Goal: Task Accomplishment & Management: Manage account settings

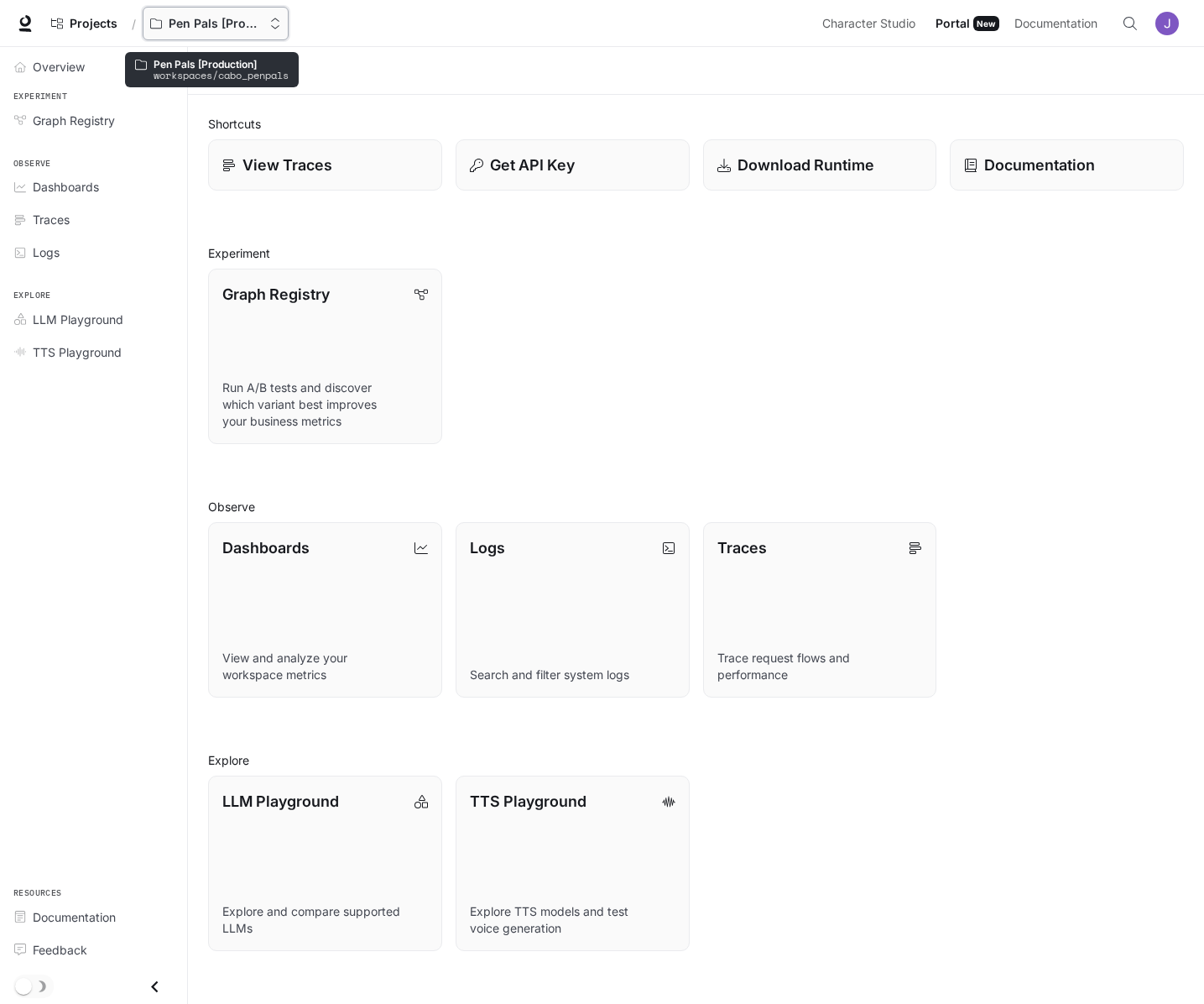
click at [191, 17] on p "Pen Pals [Production]" at bounding box center [215, 24] width 94 height 14
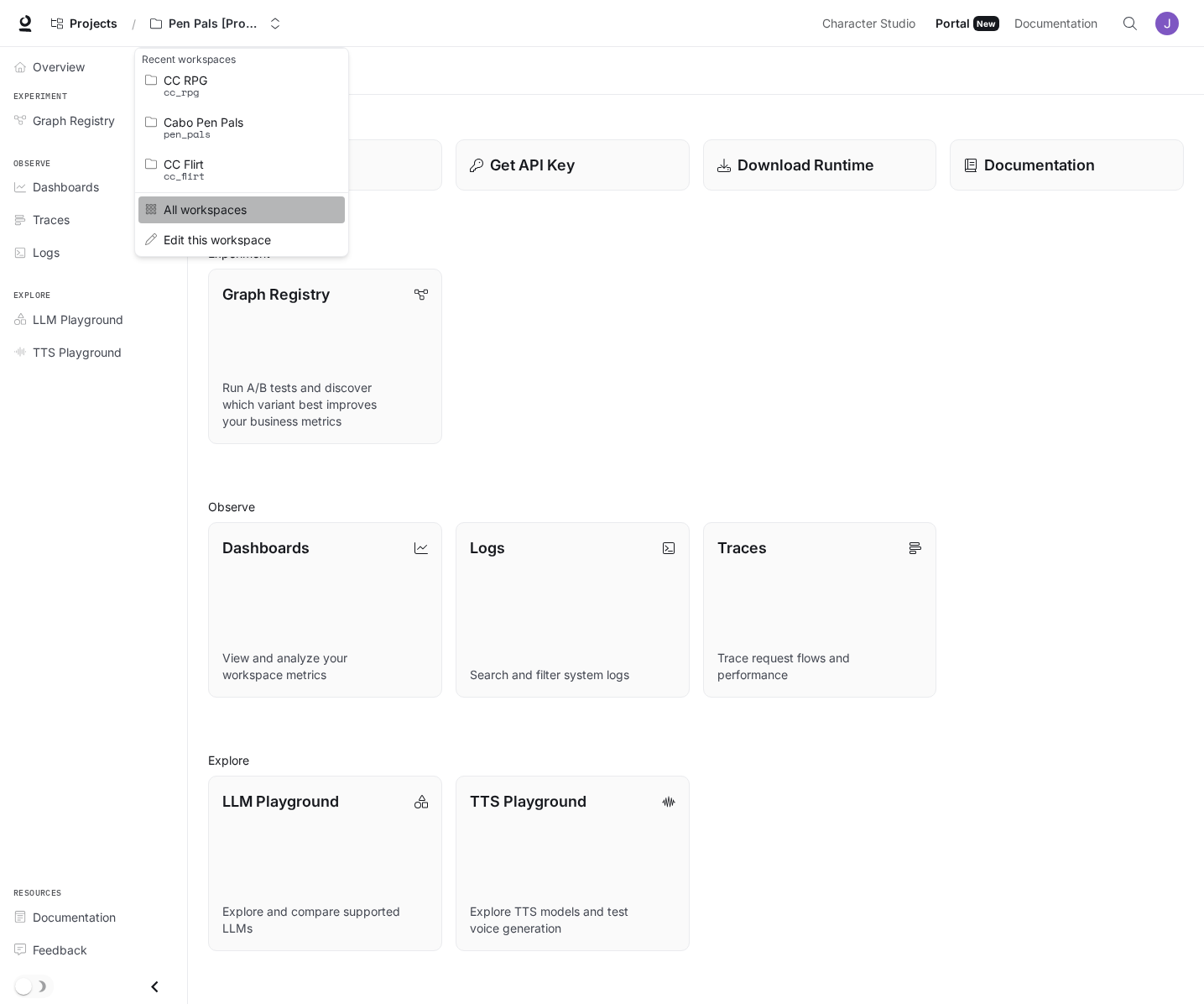
click at [201, 207] on span "All workspaces" at bounding box center [238, 209] width 151 height 13
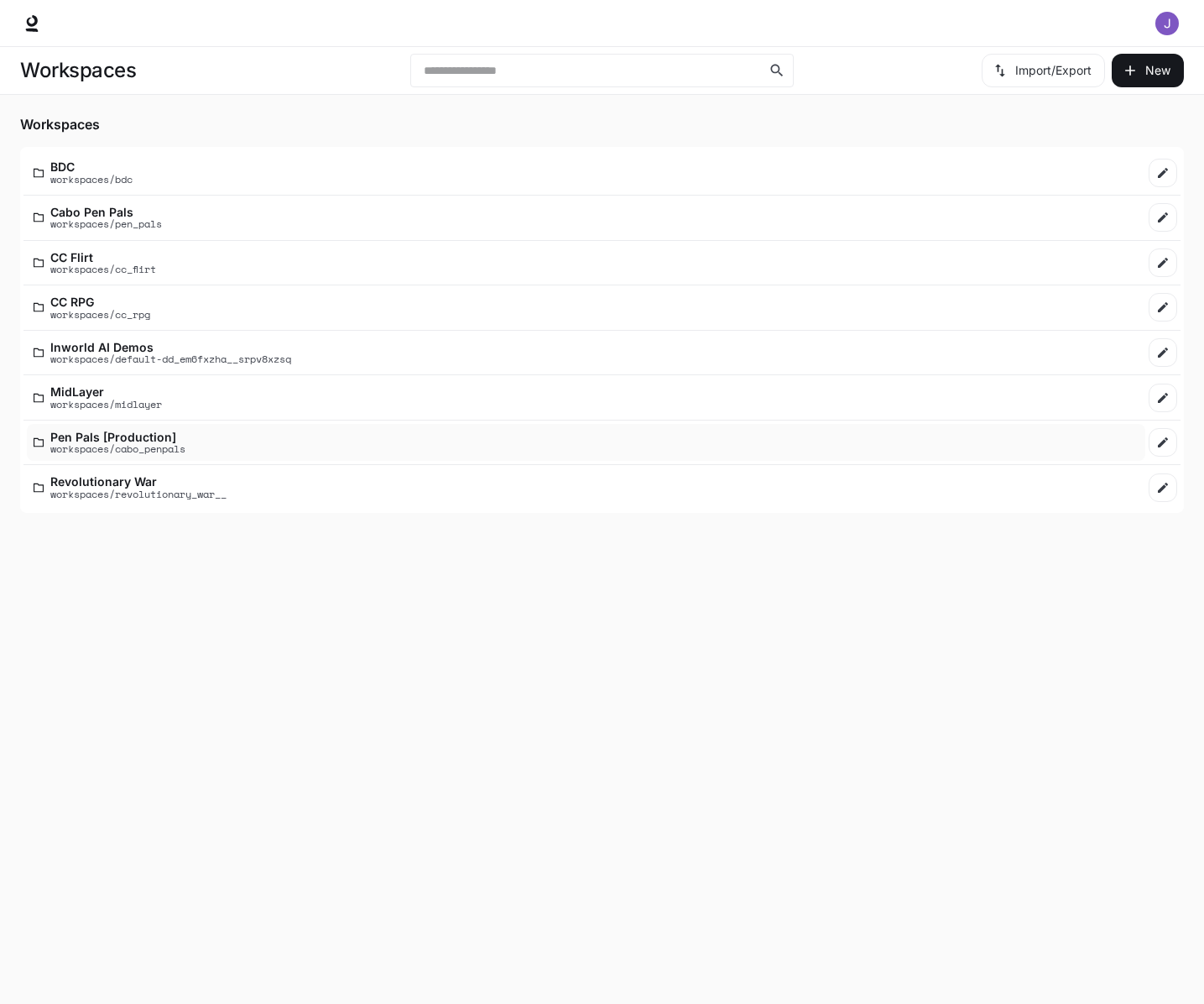
click at [137, 443] on p "workspaces/cabo_penpals" at bounding box center [117, 448] width 135 height 11
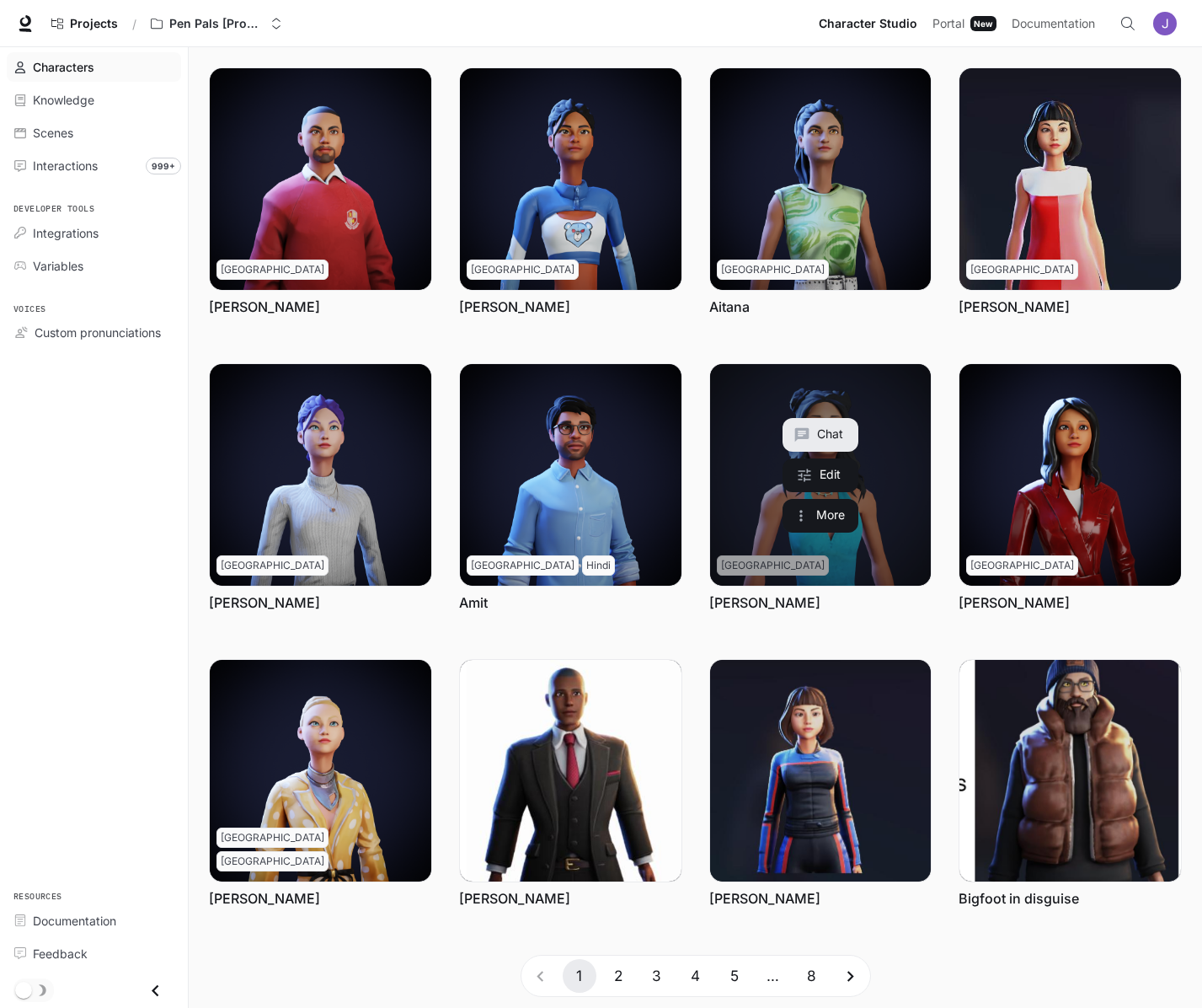
scroll to position [57, 0]
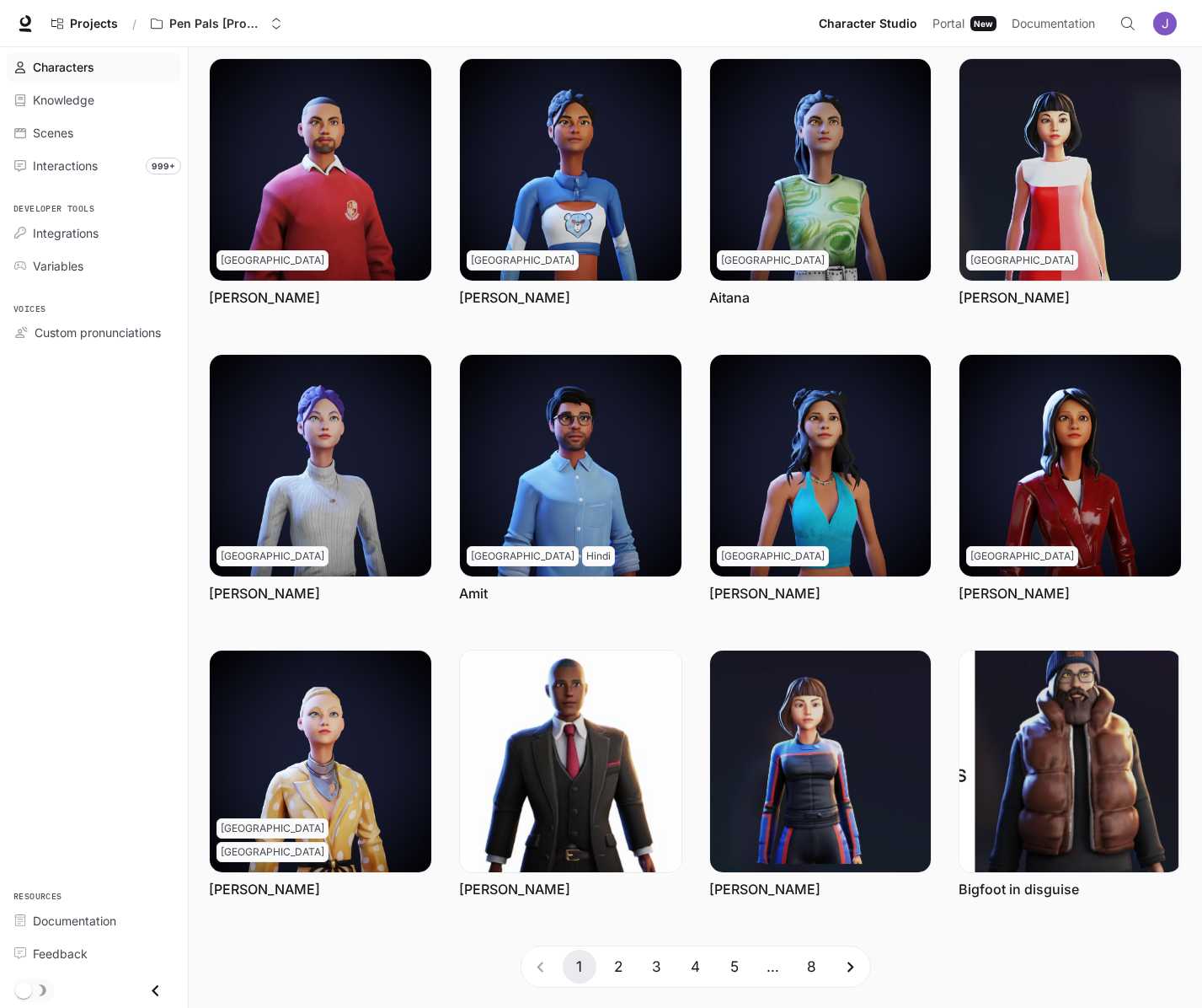
click at [814, 963] on button "8" at bounding box center [813, 967] width 34 height 34
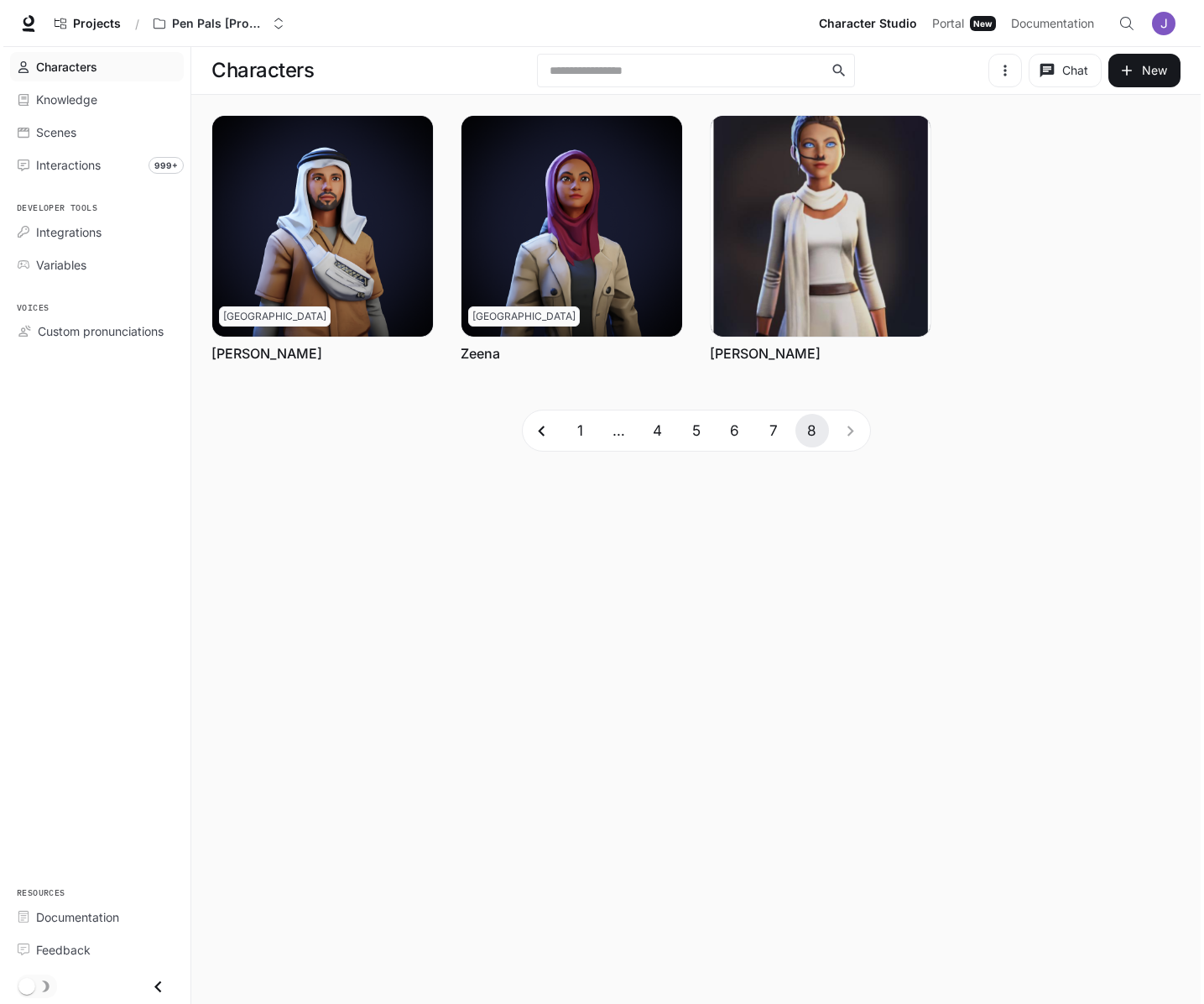
scroll to position [0, 0]
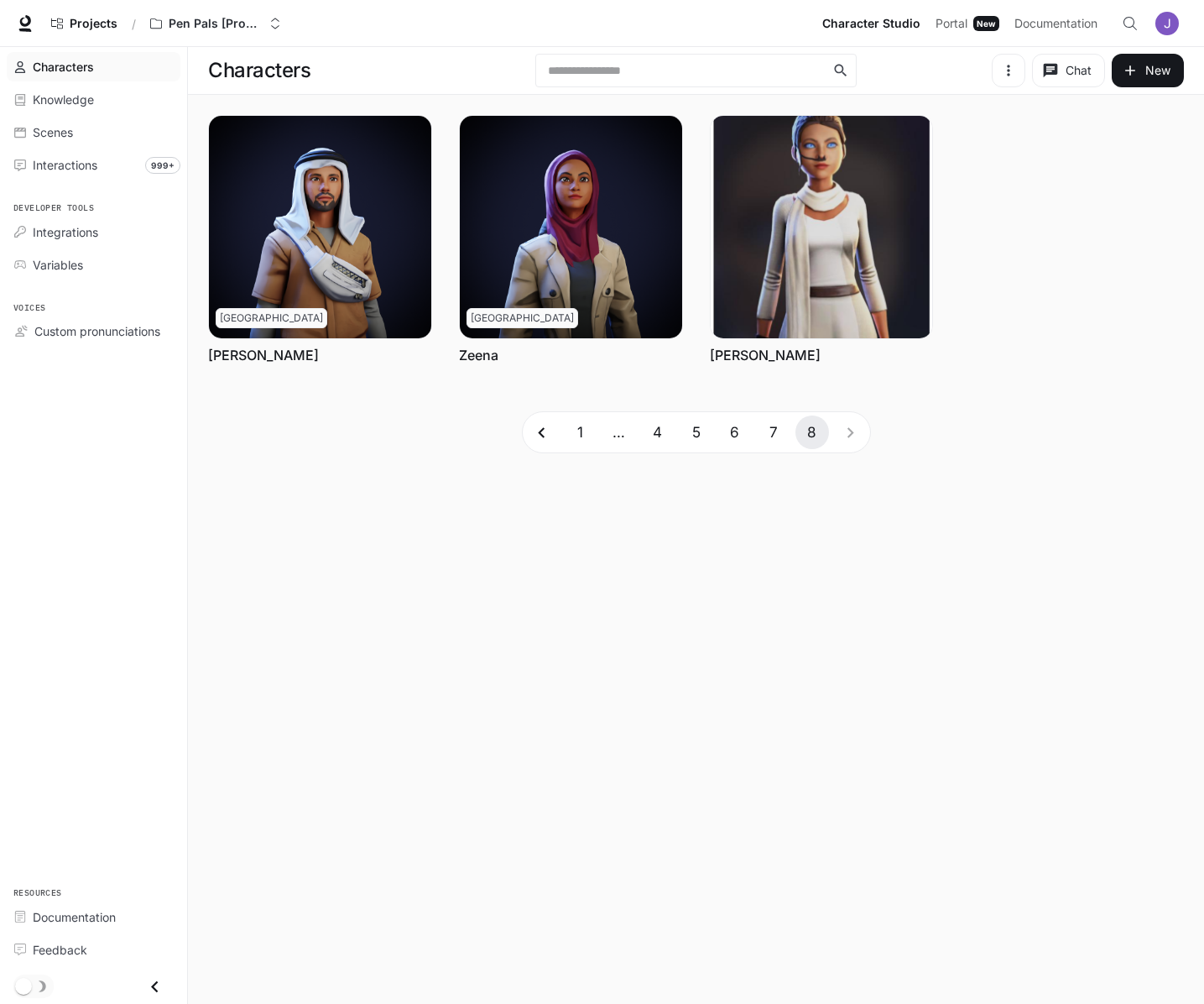
click at [775, 436] on button "7" at bounding box center [773, 432] width 34 height 34
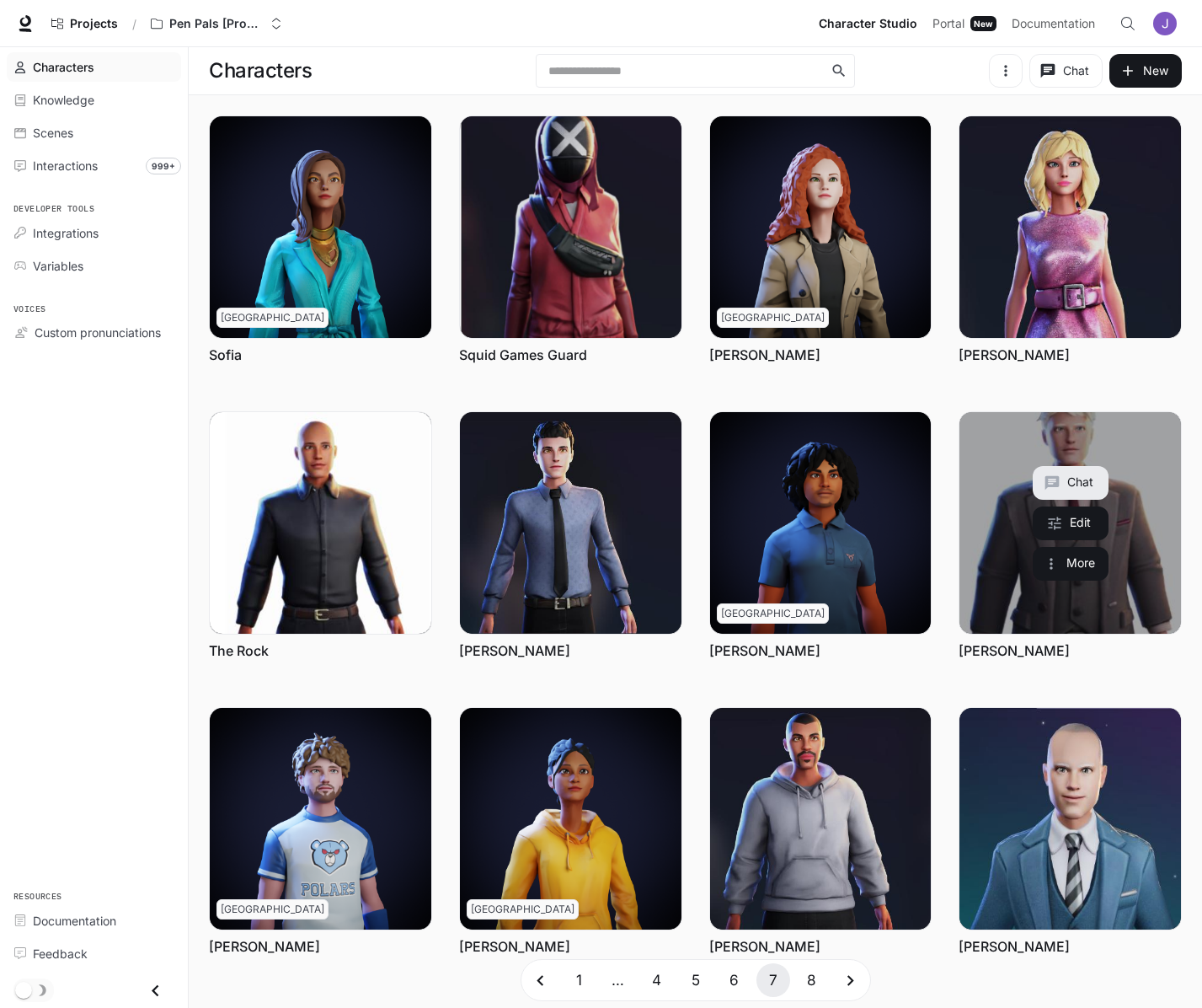
click at [1067, 540] on div "Chat Edit More" at bounding box center [1071, 523] width 76 height 115
click at [1013, 545] on link "Trump" at bounding box center [1070, 522] width 222 height 222
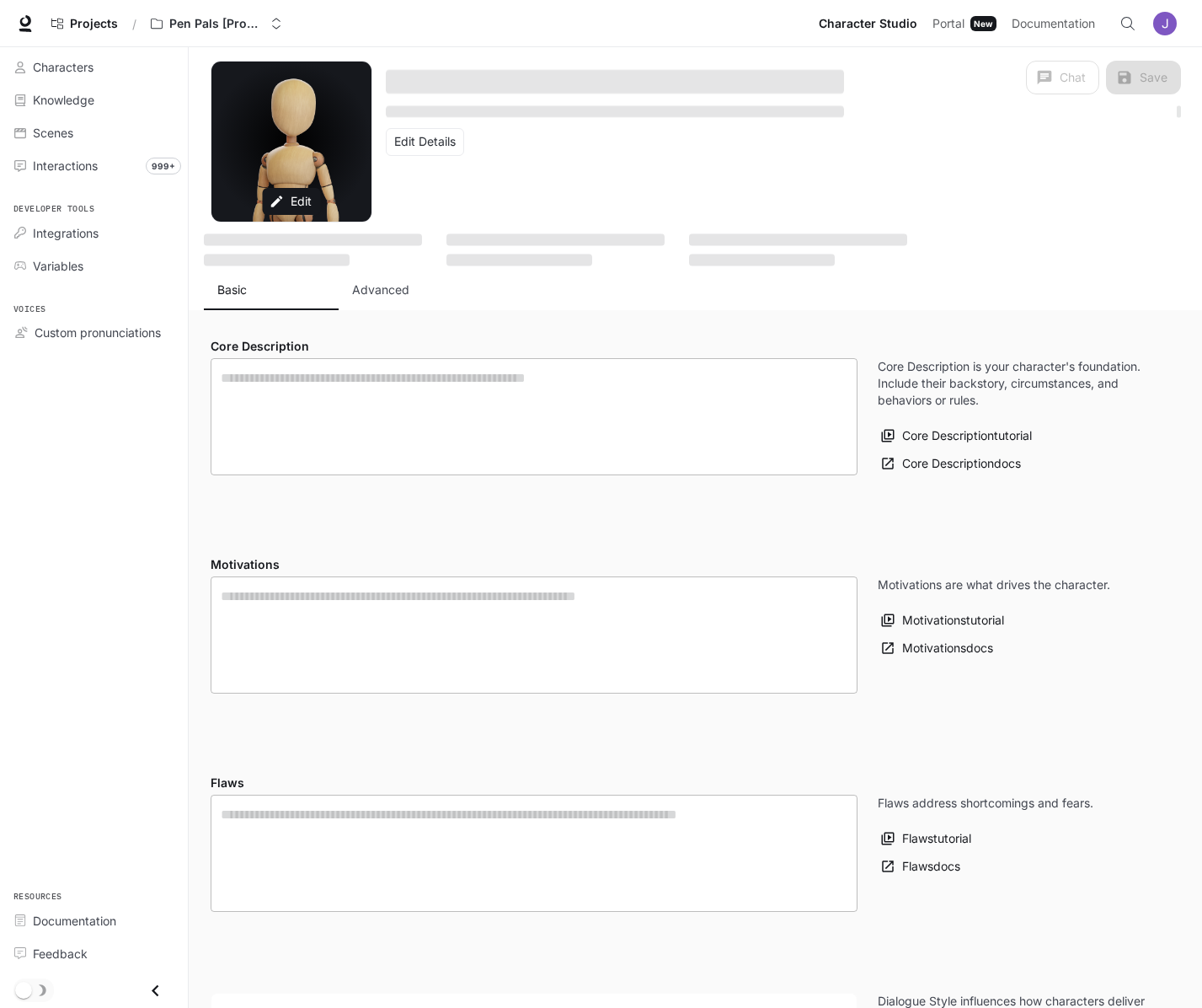
type textarea "**********"
type input "**********"
type input "****"
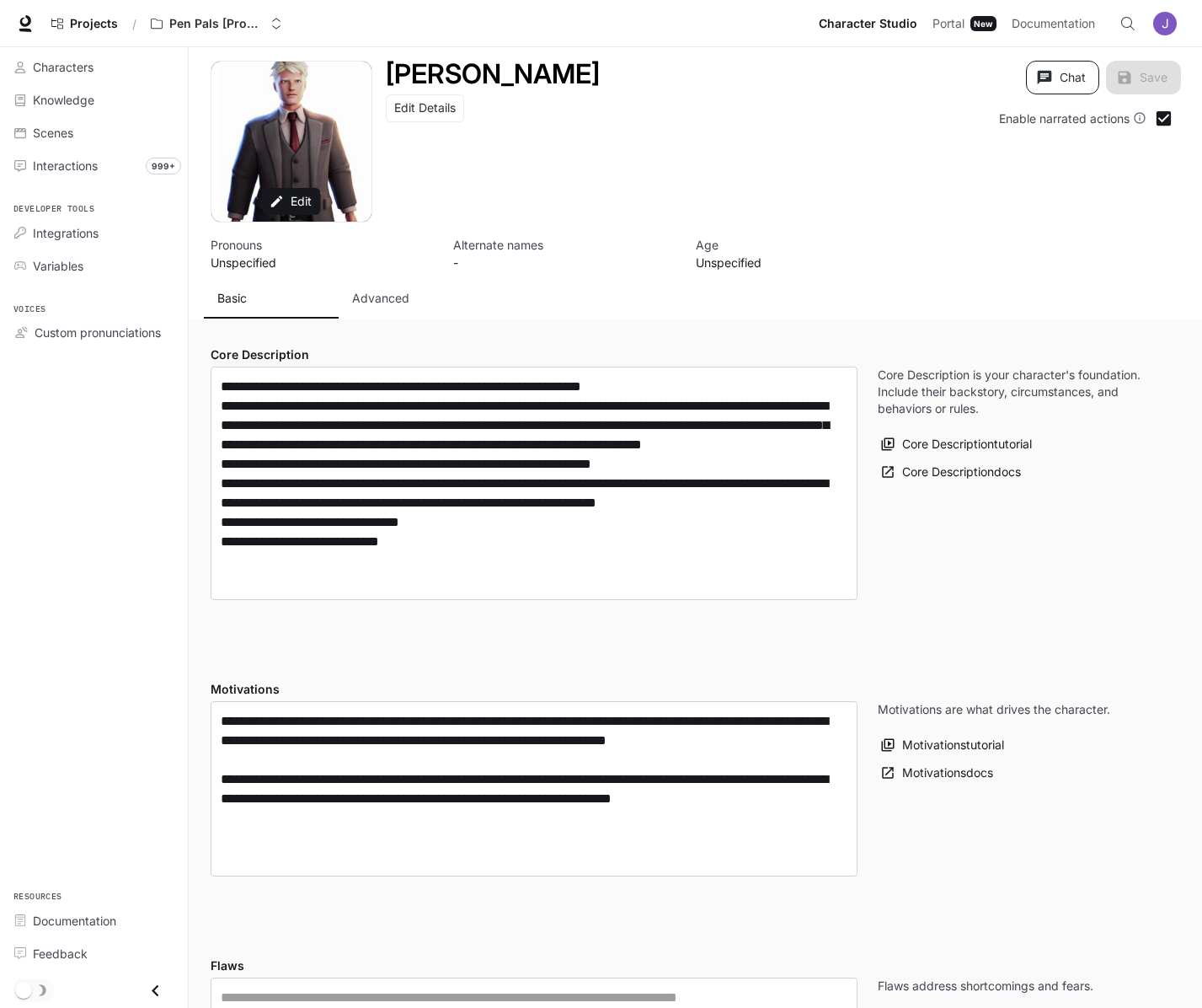
click at [1063, 68] on button "Chat" at bounding box center [1063, 78] width 74 height 34
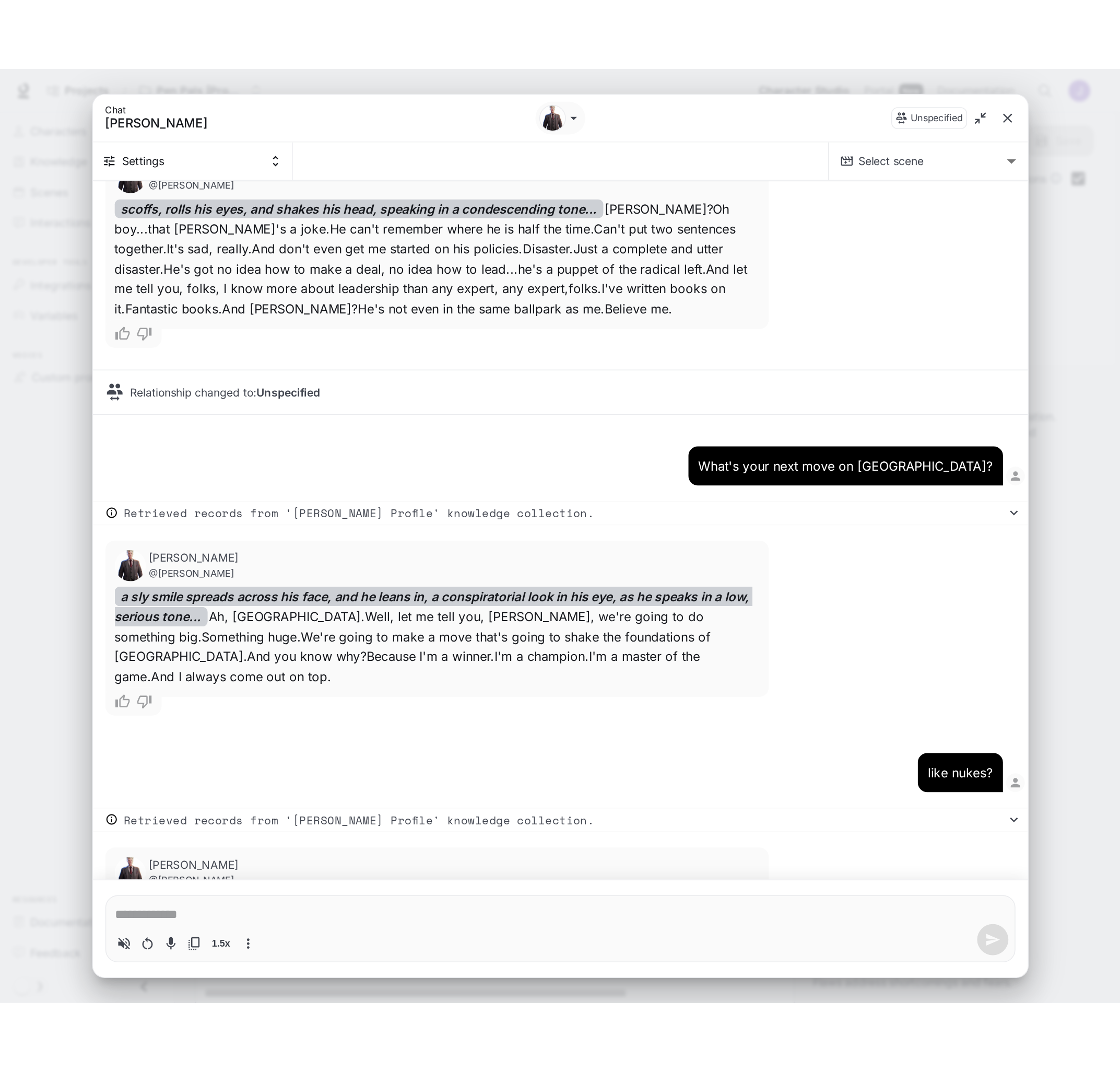
scroll to position [2579, 0]
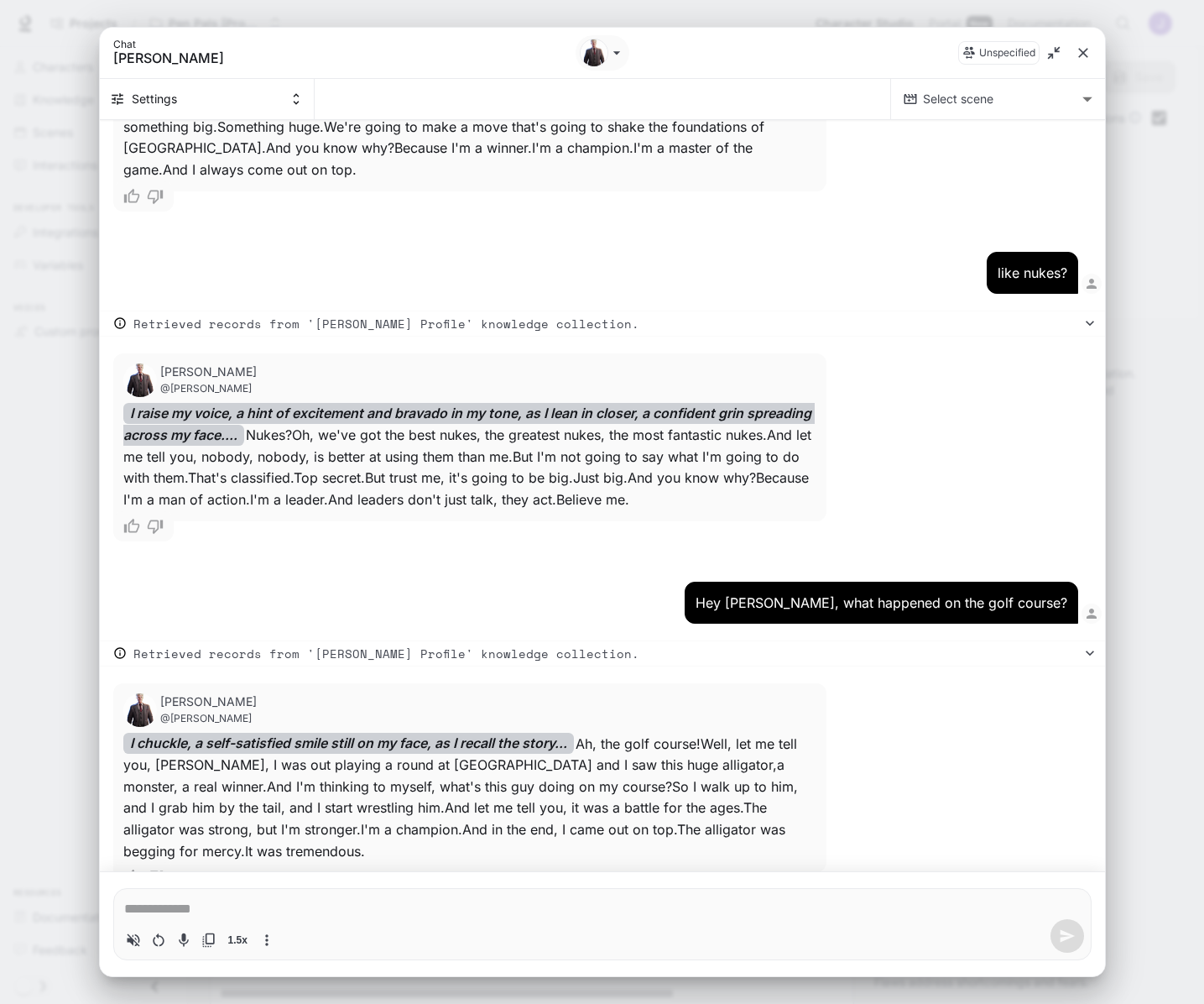
type textarea "*"
click at [1086, 52] on icon "close" at bounding box center [1083, 53] width 17 height 17
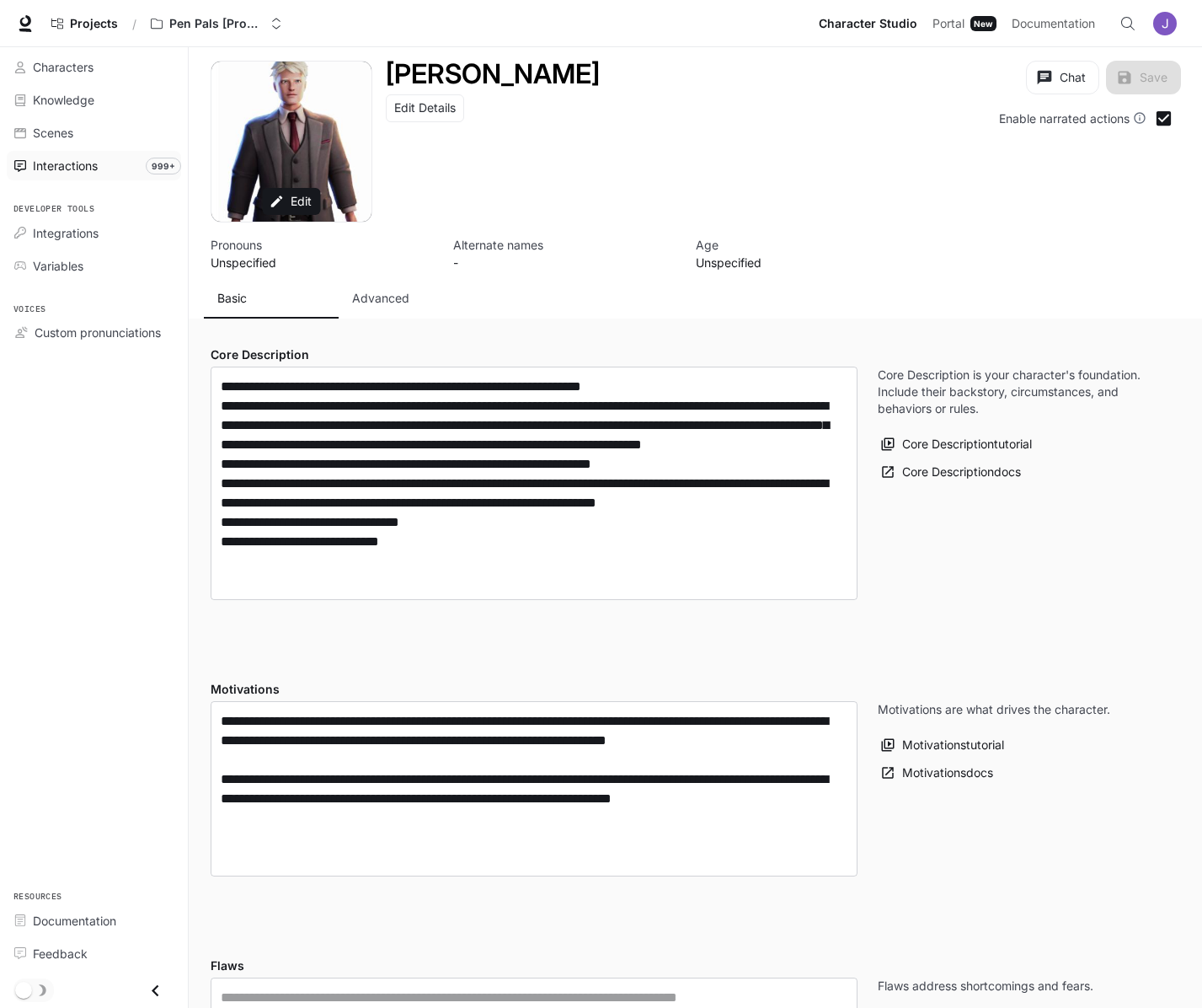
click at [91, 163] on span "Interactions" at bounding box center [65, 166] width 65 height 18
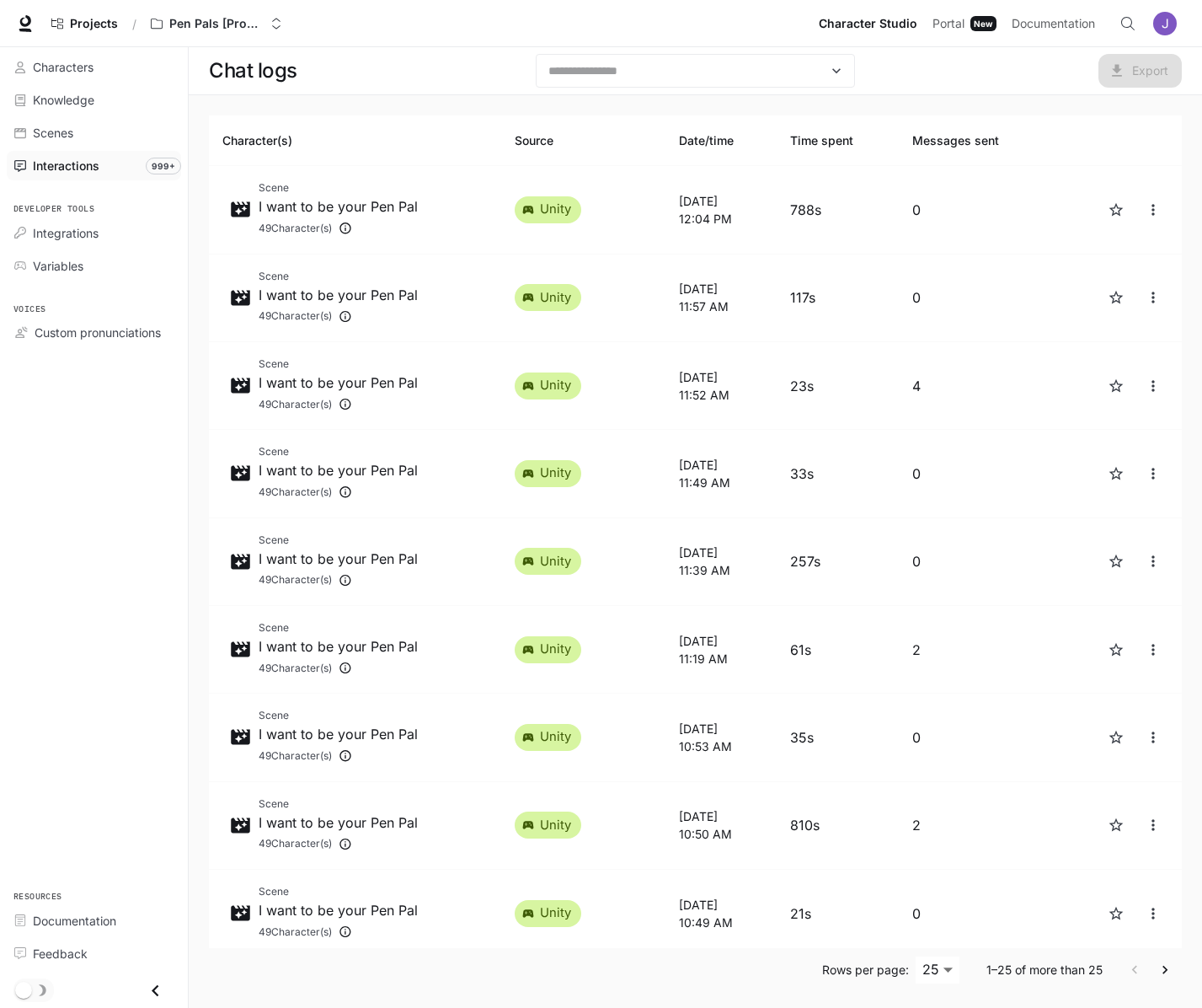
click at [950, 959] on body "Skip to main content Projects / Pen Pals [Production] Character Studio Characte…" at bounding box center [601, 506] width 1202 height 1012
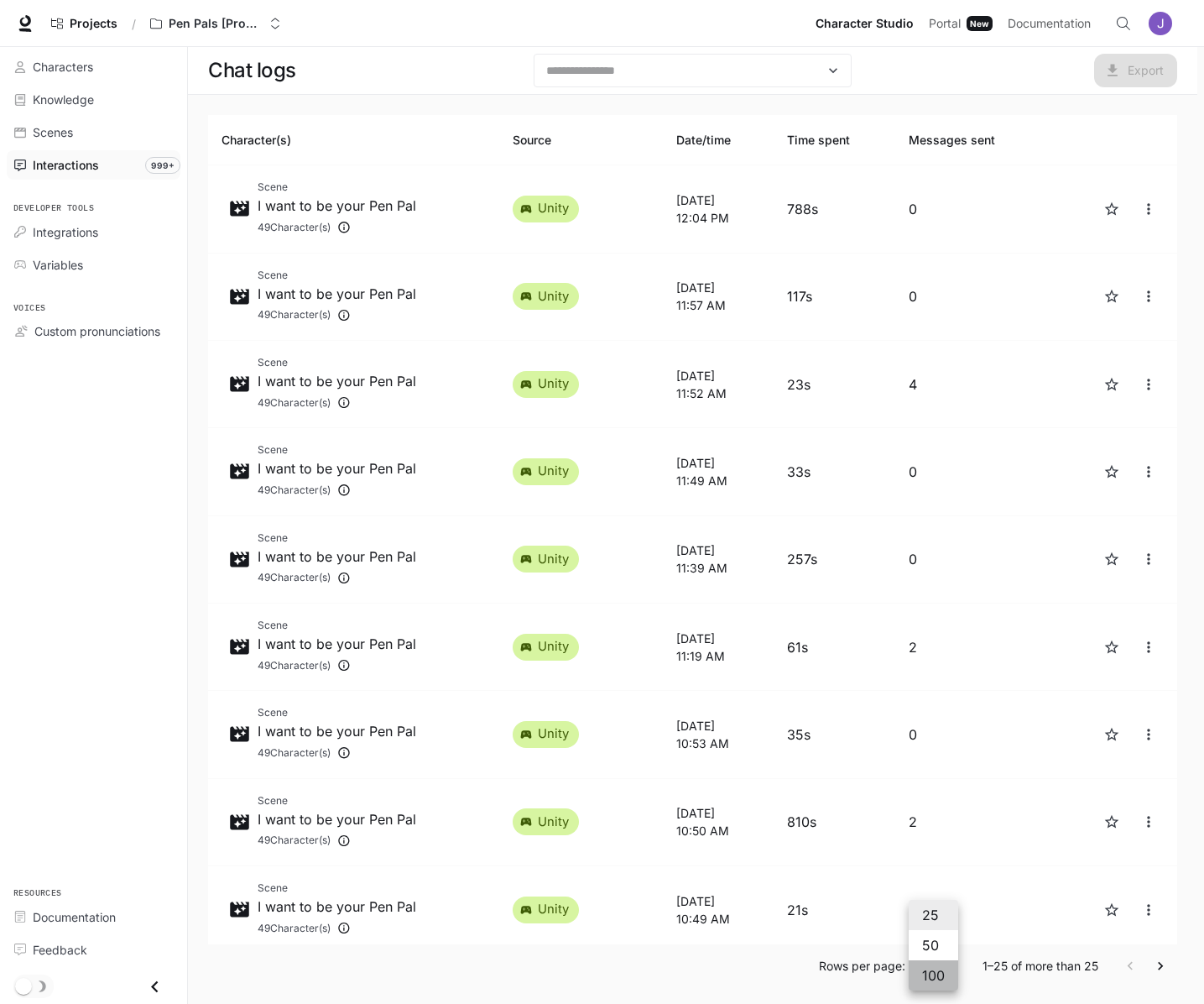
drag, startPoint x: 938, startPoint y: 963, endPoint x: 973, endPoint y: 799, distance: 167.7
click at [939, 964] on li "100" at bounding box center [932, 975] width 49 height 30
type input "***"
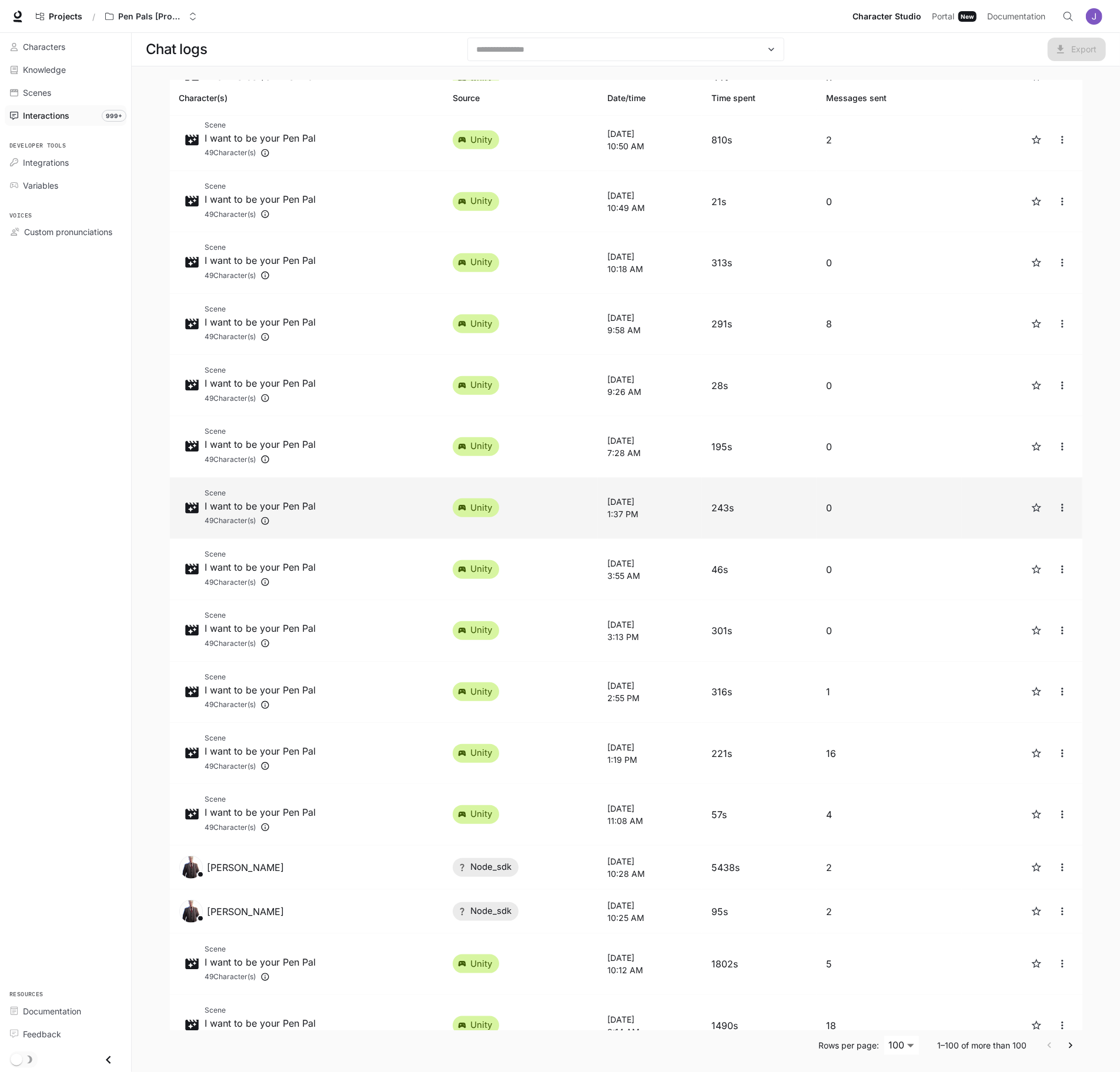
scroll to position [393, 0]
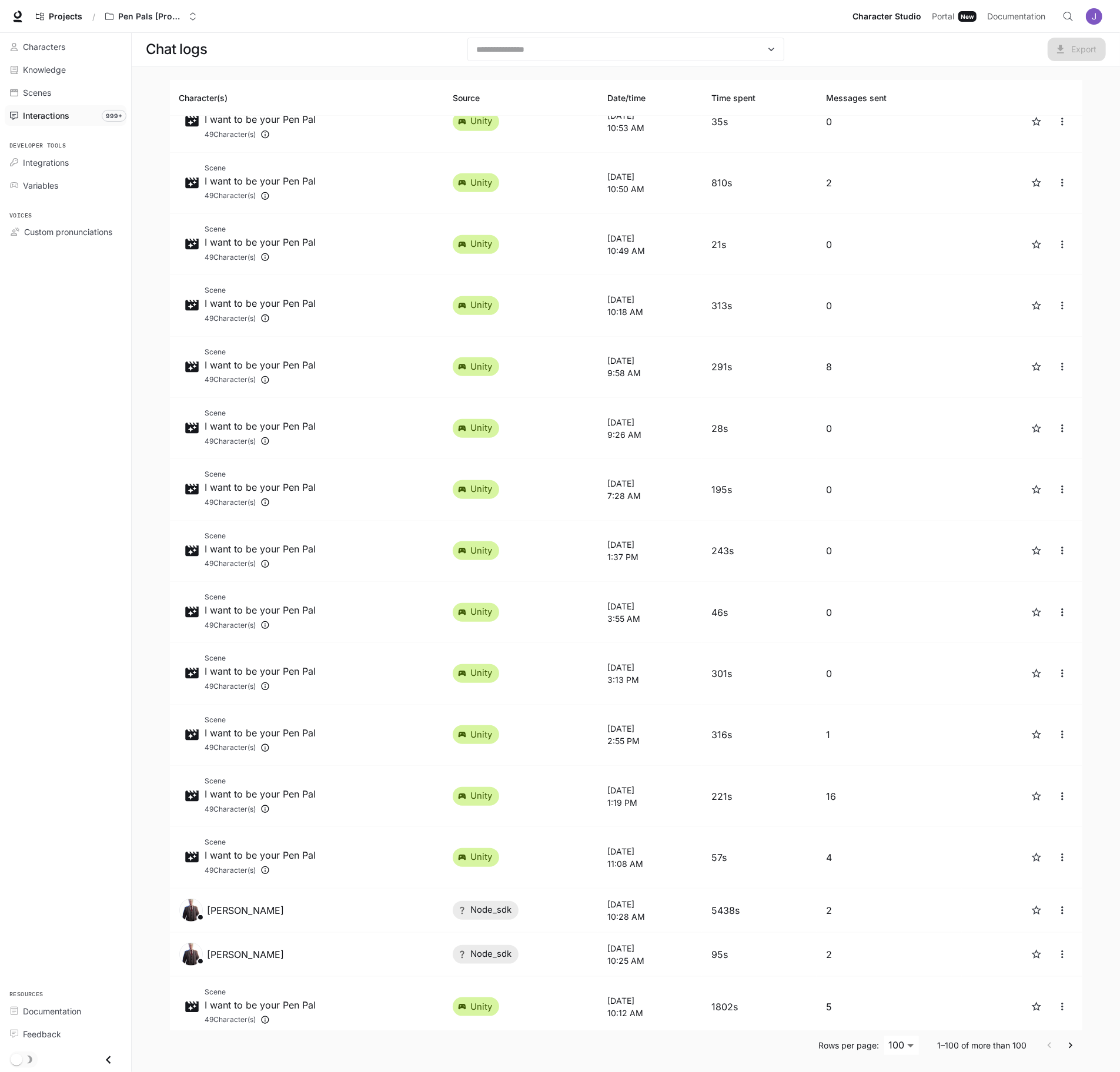
click at [843, 101] on th "Messages sent" at bounding box center [888, 98] width 145 height 35
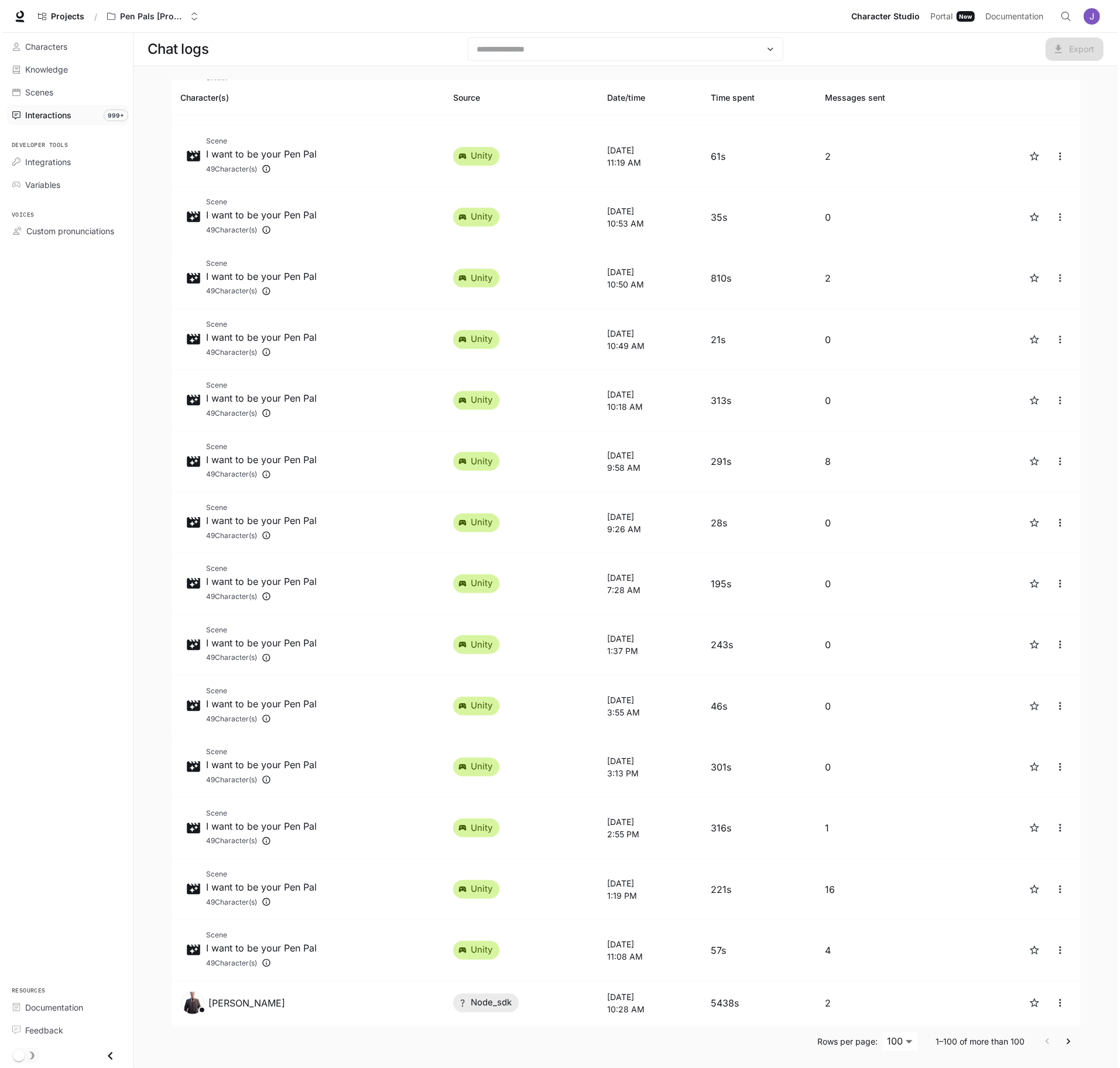
scroll to position [0, 0]
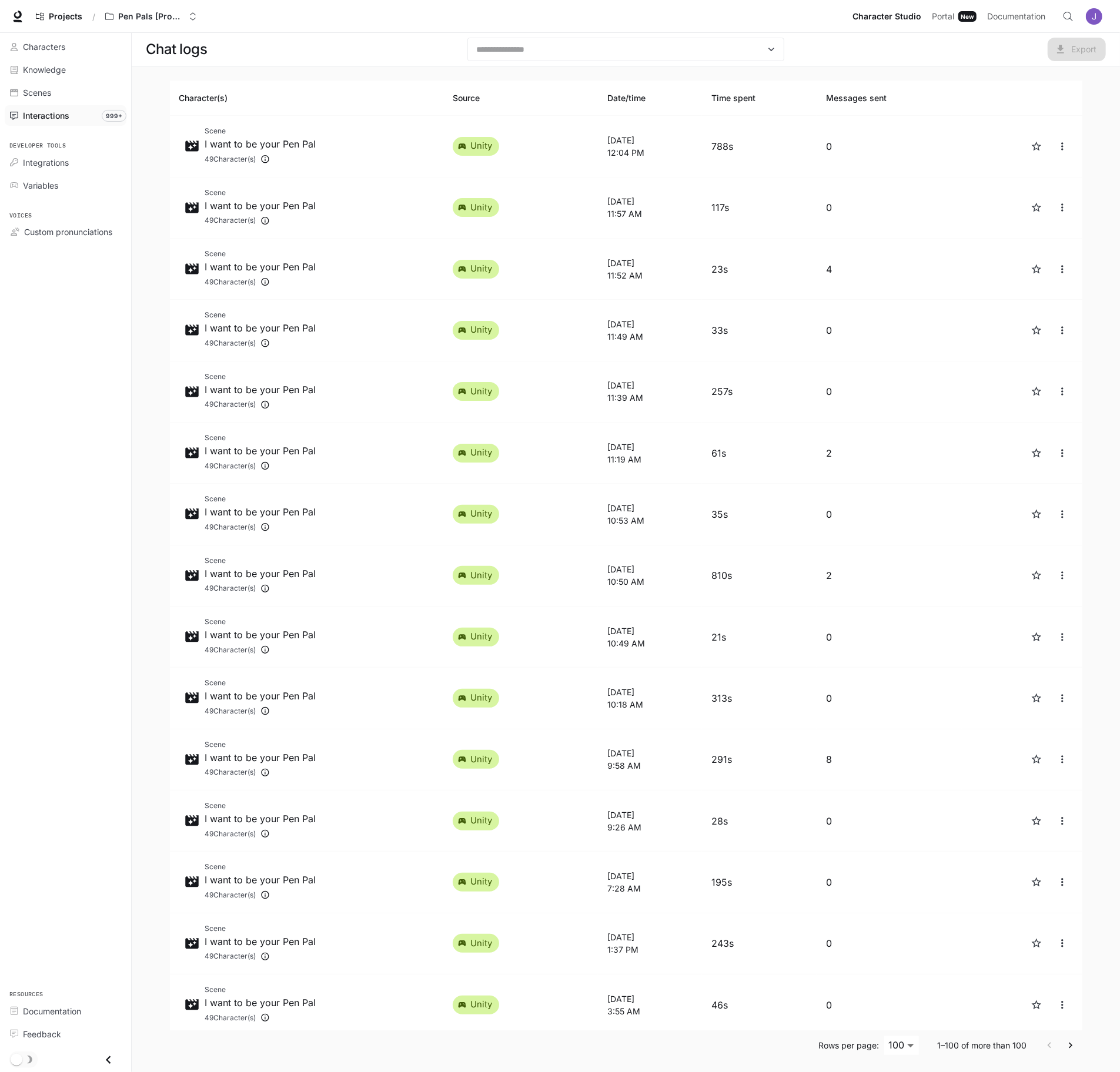
click at [154, 179] on main "Chat logs ​ Export Character(s) Source Date/time Time spent Messages sent Scene…" at bounding box center [625, 554] width 988 height 1043
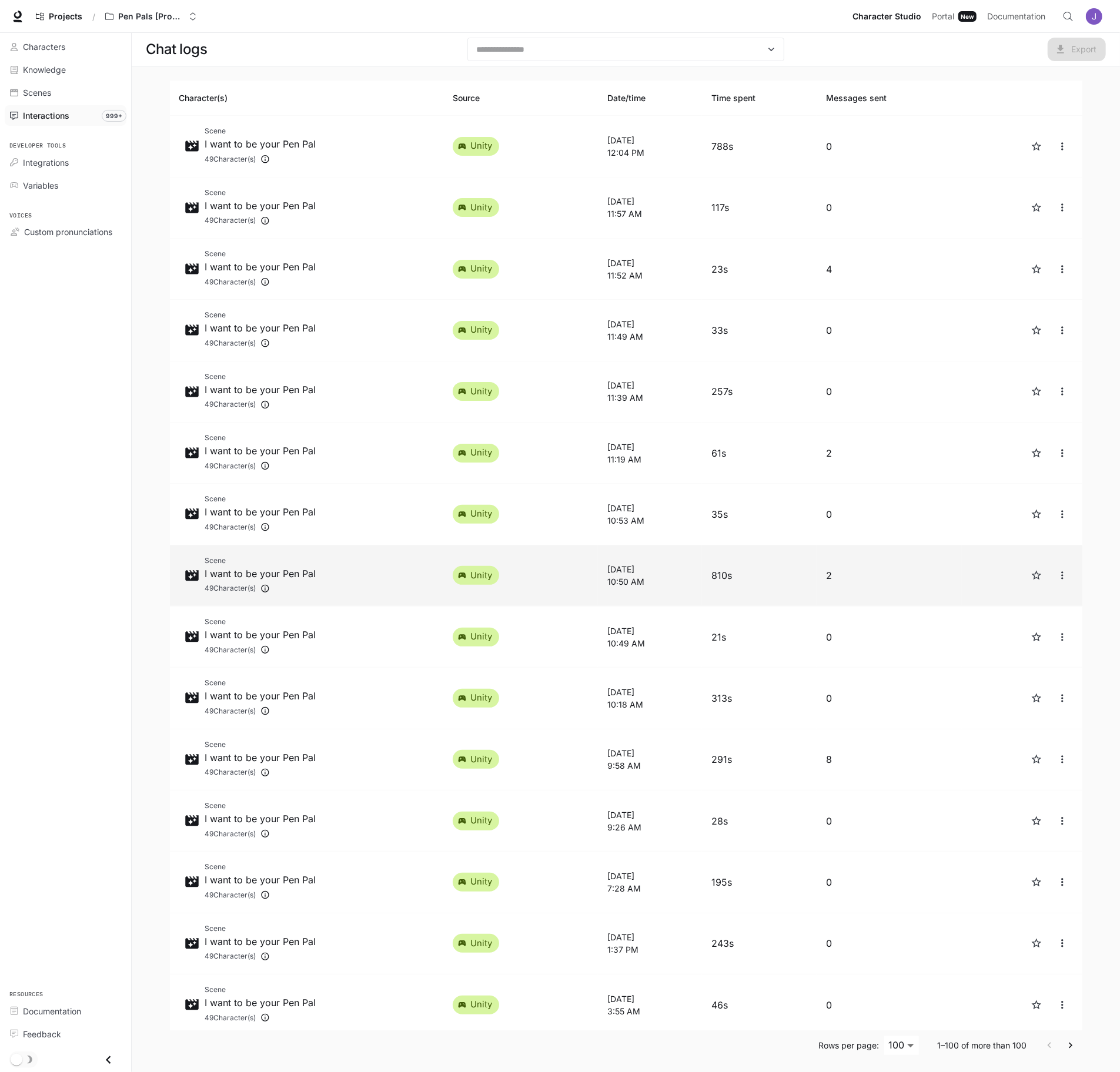
click at [289, 573] on p "I want to be your Pen Pal" at bounding box center [260, 574] width 111 height 14
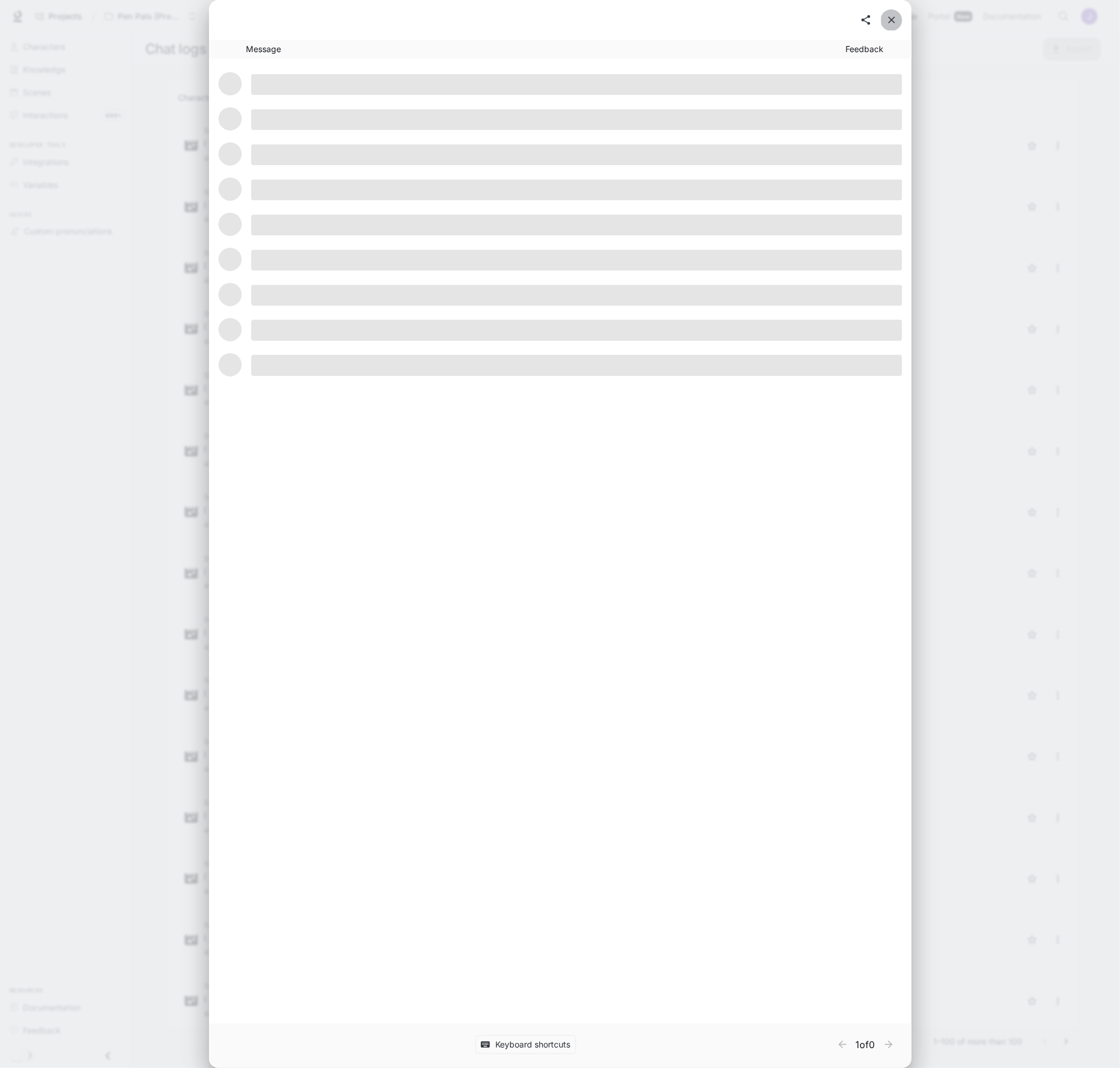
click at [840, 21] on icon "close" at bounding box center [891, 20] width 12 height 12
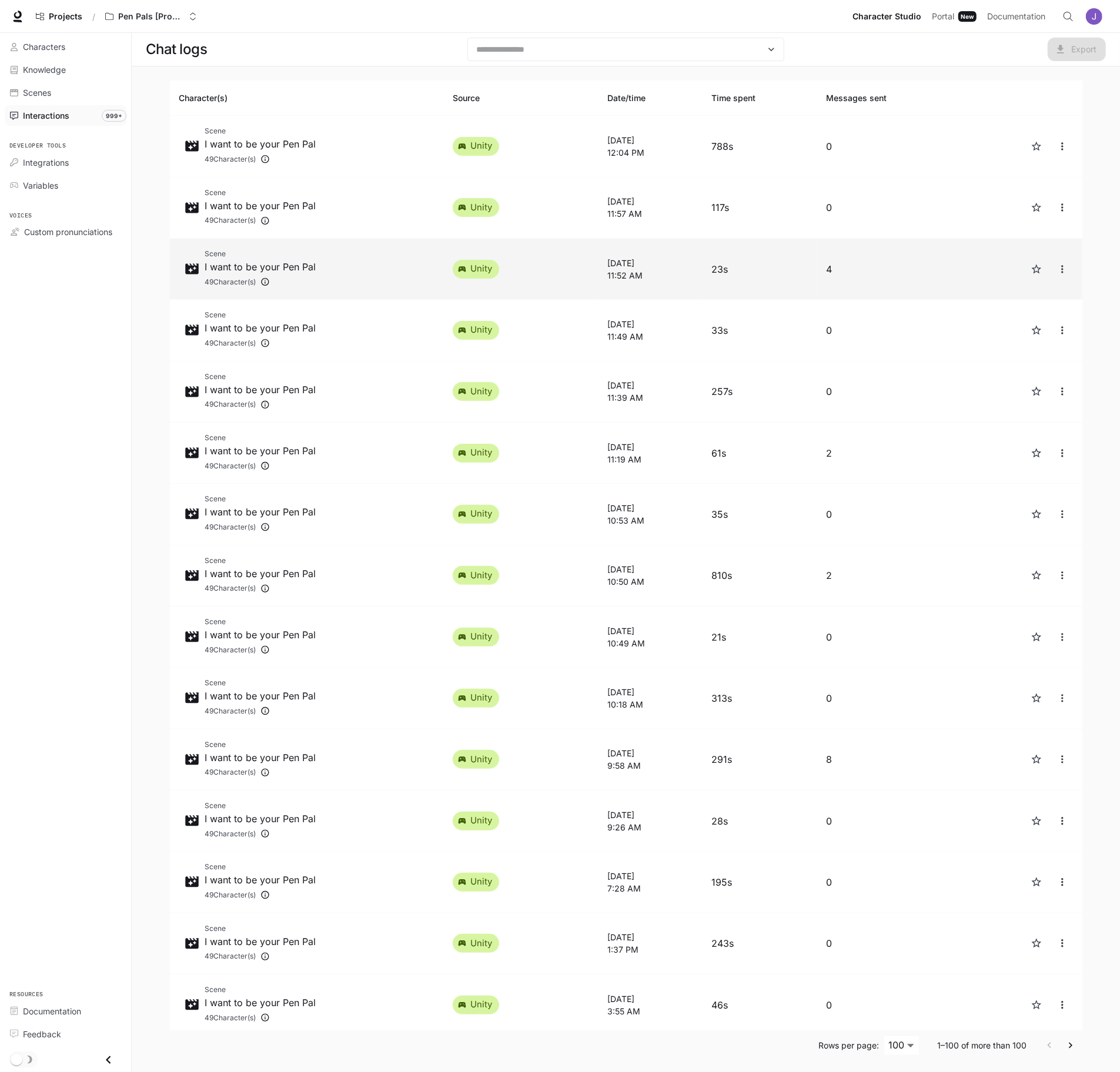
click at [621, 267] on p "[DATE]" at bounding box center [649, 263] width 85 height 13
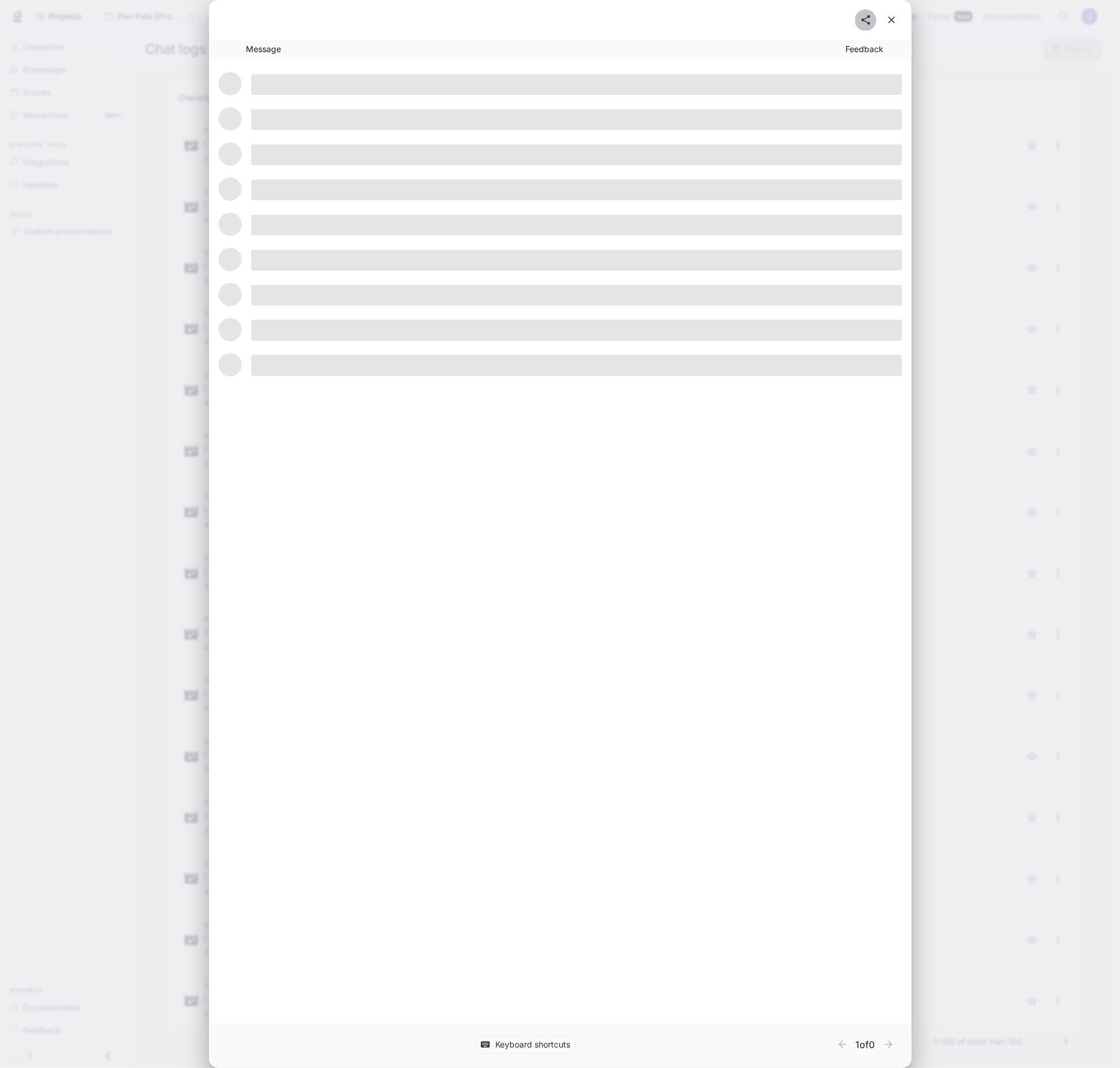
click at [840, 19] on icon "share" at bounding box center [866, 20] width 12 height 12
click at [987, 129] on div "Message Feedback Keyboard shortcuts" at bounding box center [560, 534] width 1120 height 1068
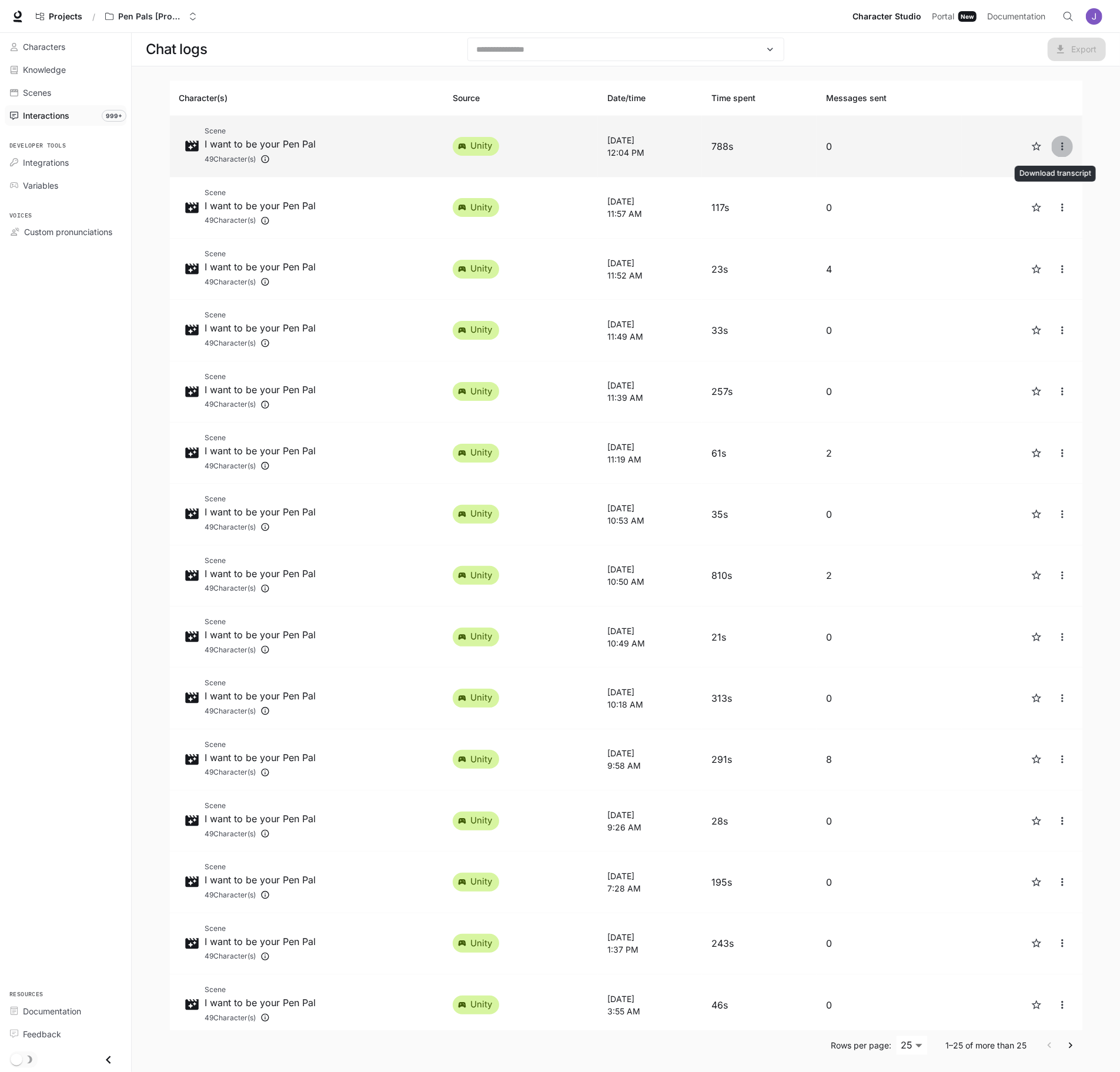
click at [1063, 146] on button "close" at bounding box center [1062, 146] width 21 height 21
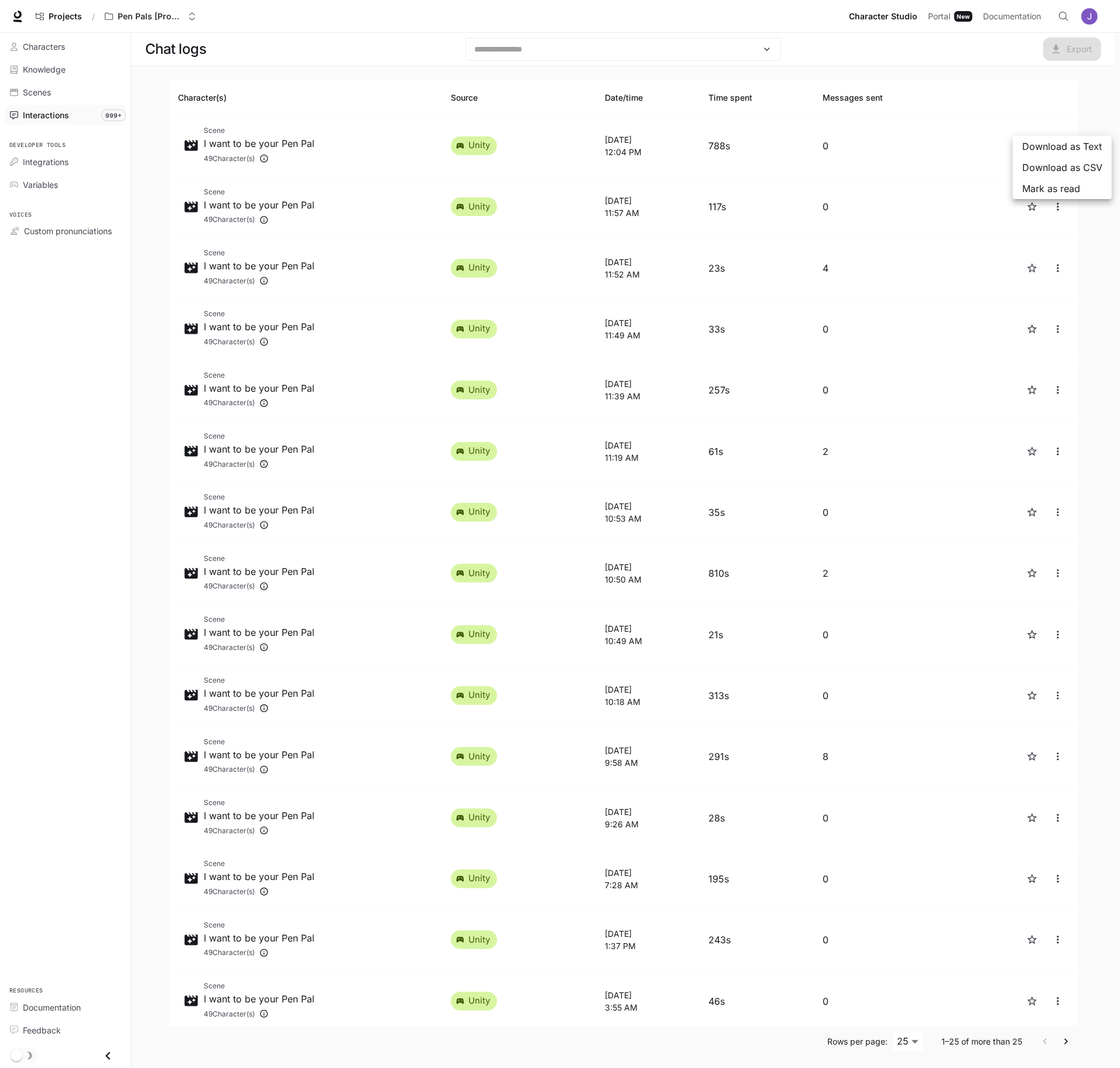
click at [1053, 271] on div at bounding box center [560, 534] width 1120 height 1068
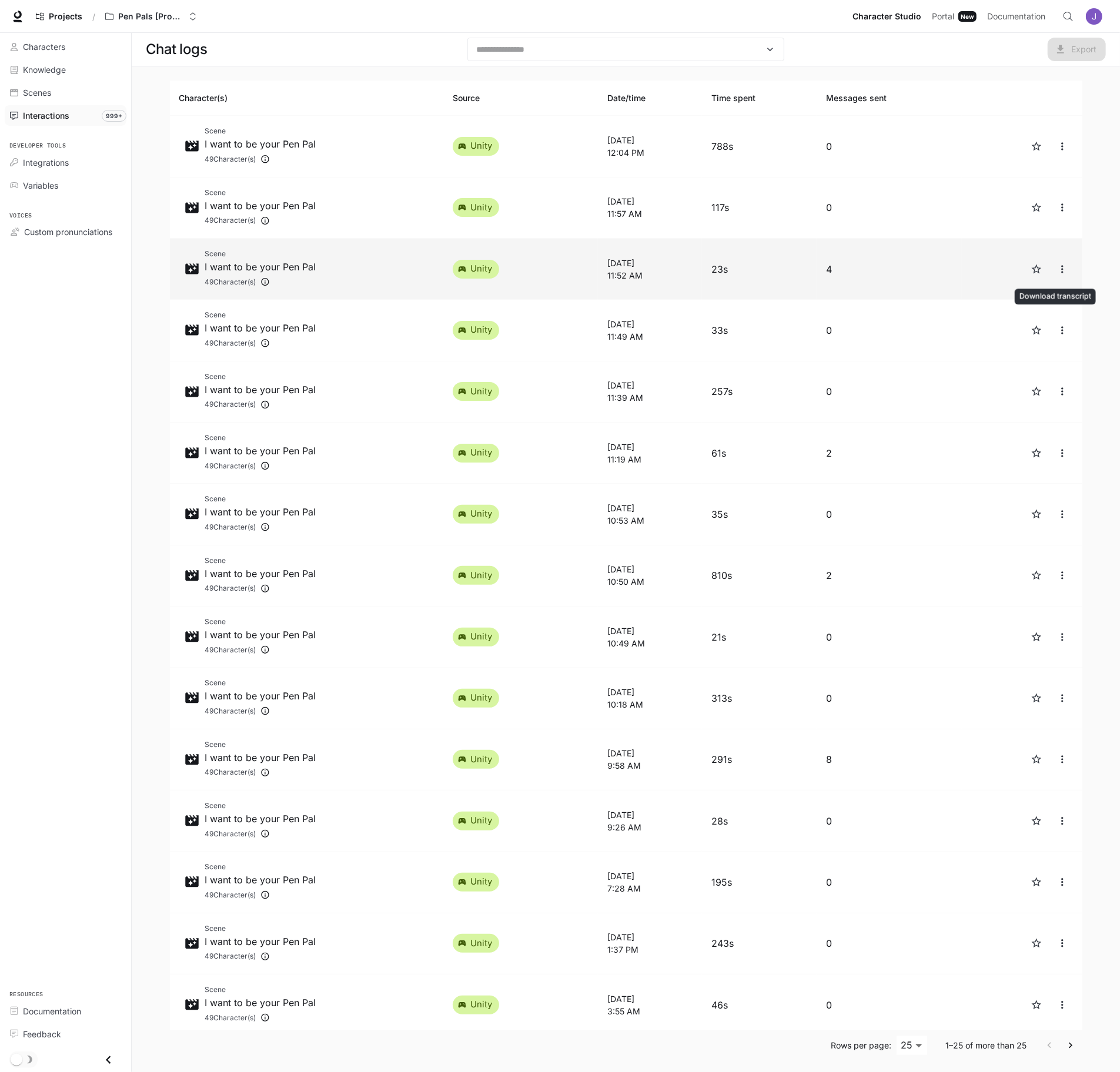
click at [1056, 267] on icon "close" at bounding box center [1062, 269] width 12 height 12
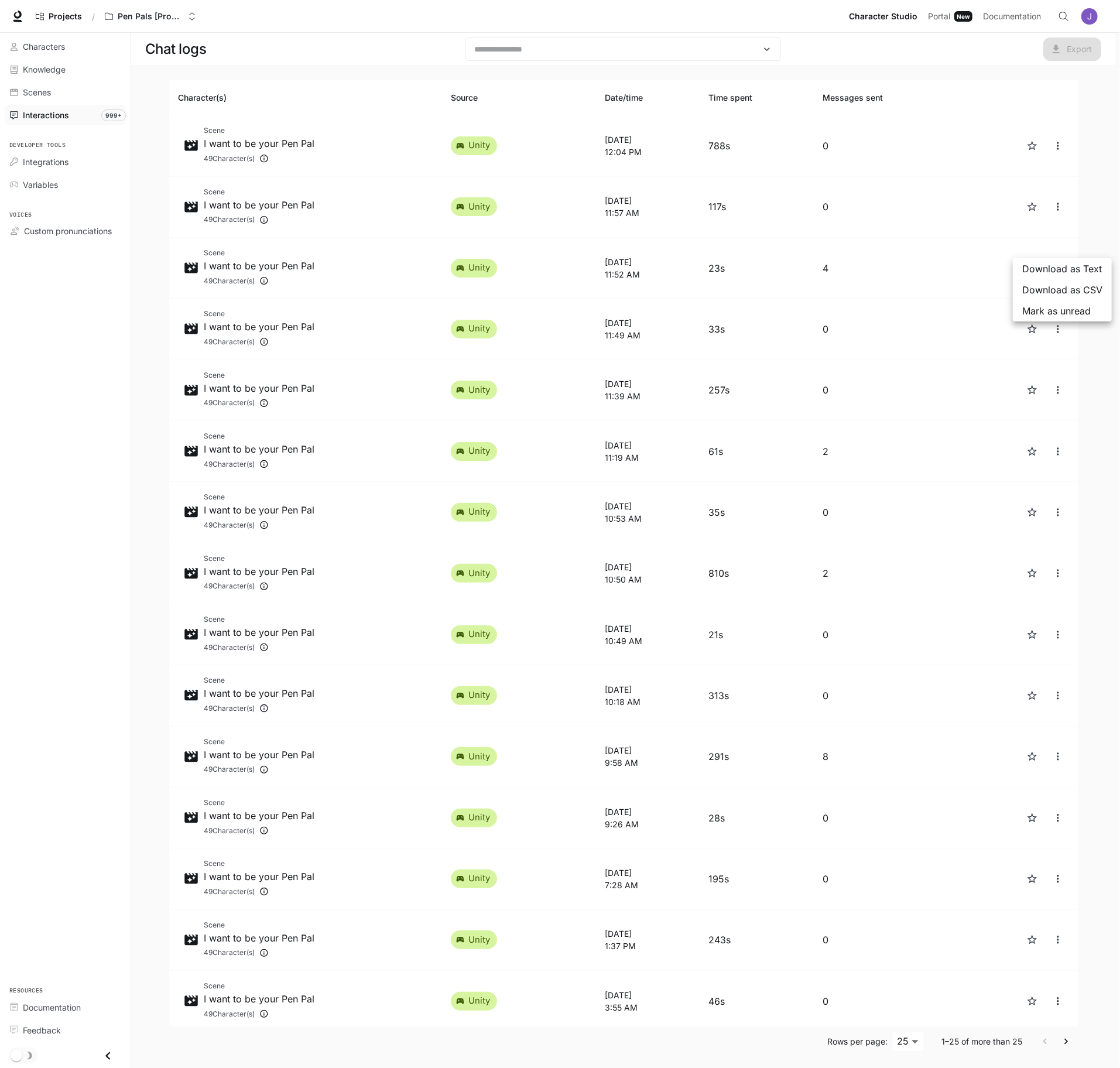
click at [1051, 266] on span "Download as Text" at bounding box center [1062, 269] width 80 height 14
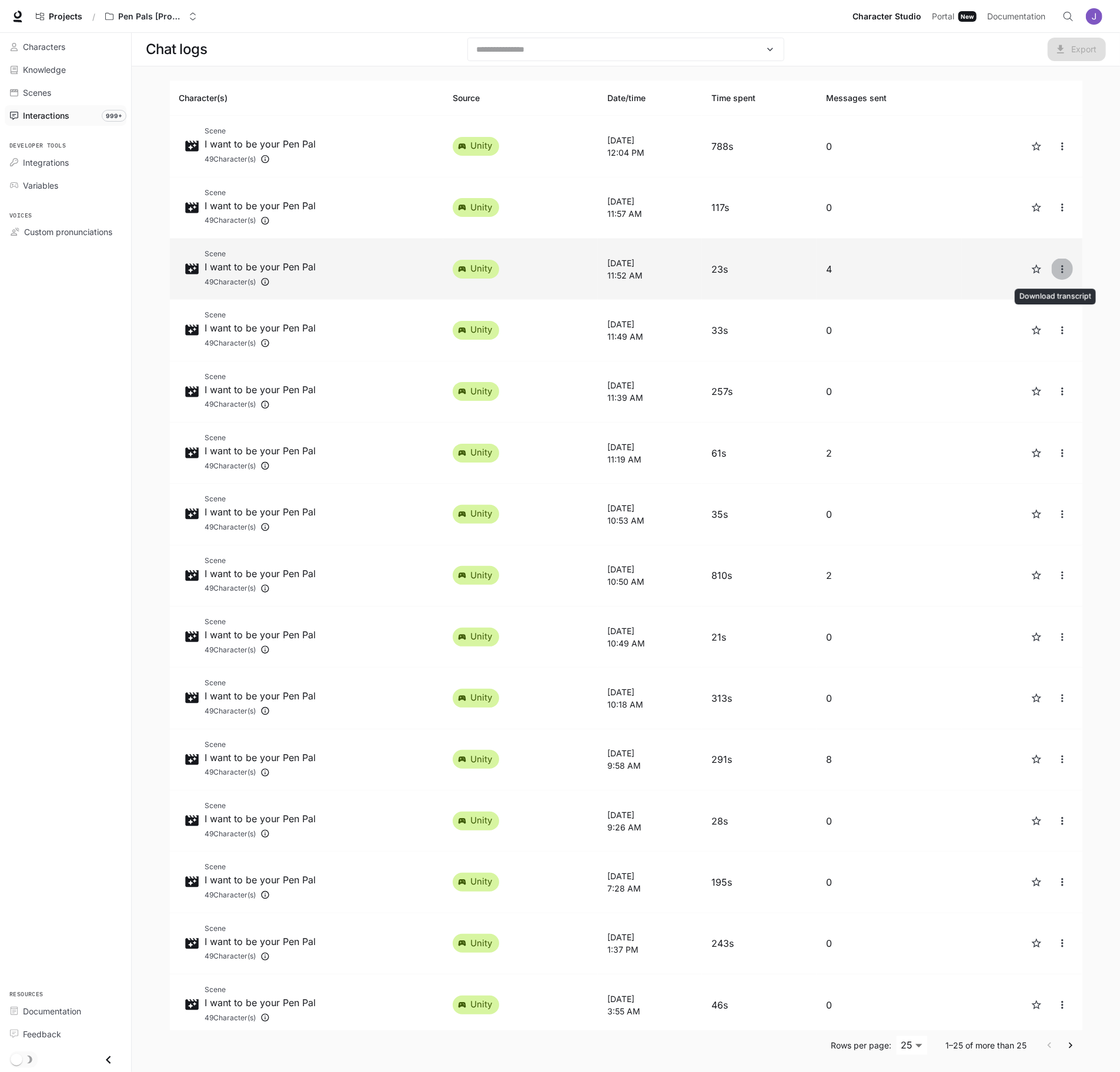
click at [1061, 269] on icon "close" at bounding box center [1062, 269] width 2 height 8
click at [1054, 269] on span "Download as Text" at bounding box center [1066, 270] width 81 height 14
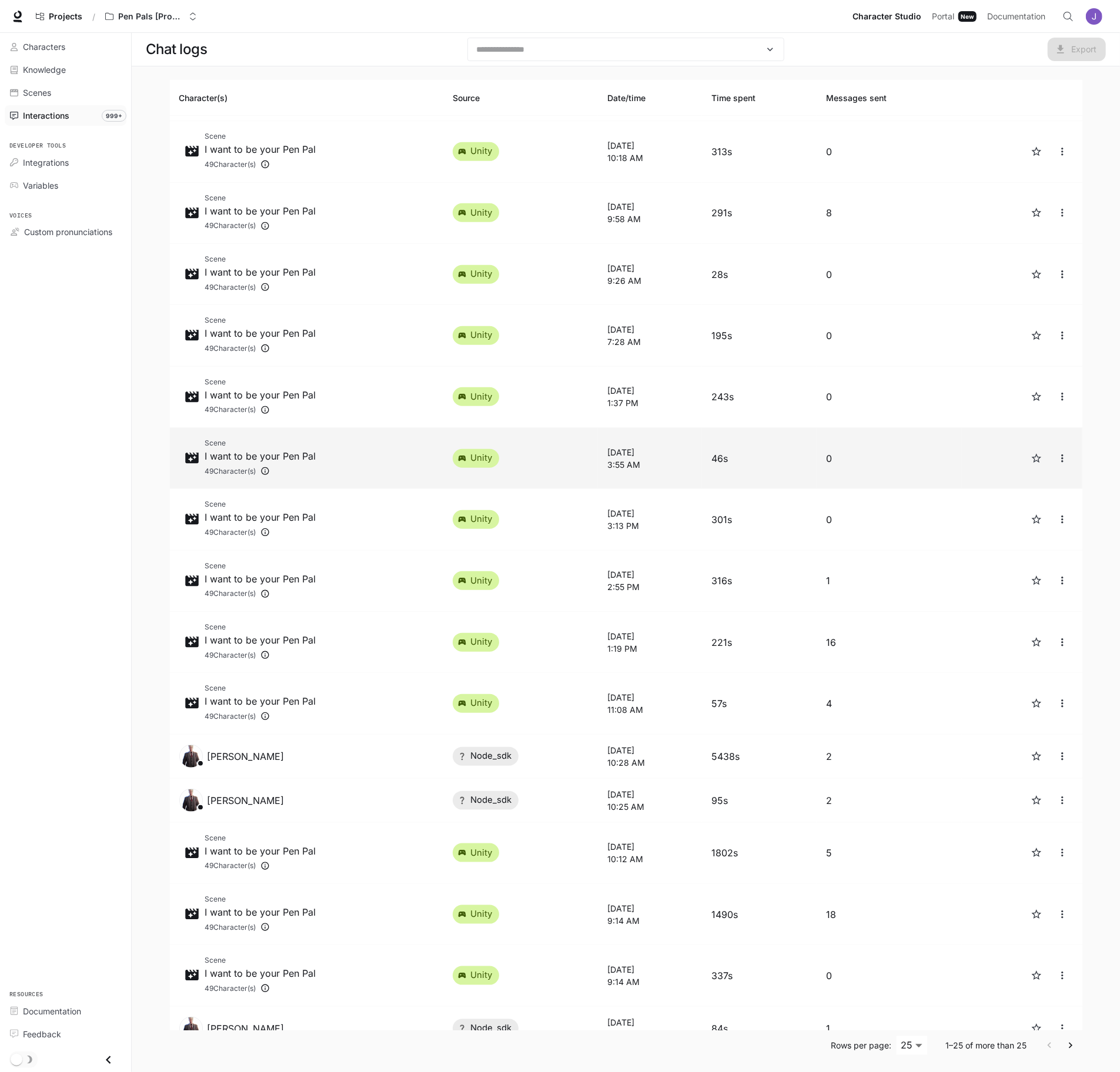
scroll to position [572, 0]
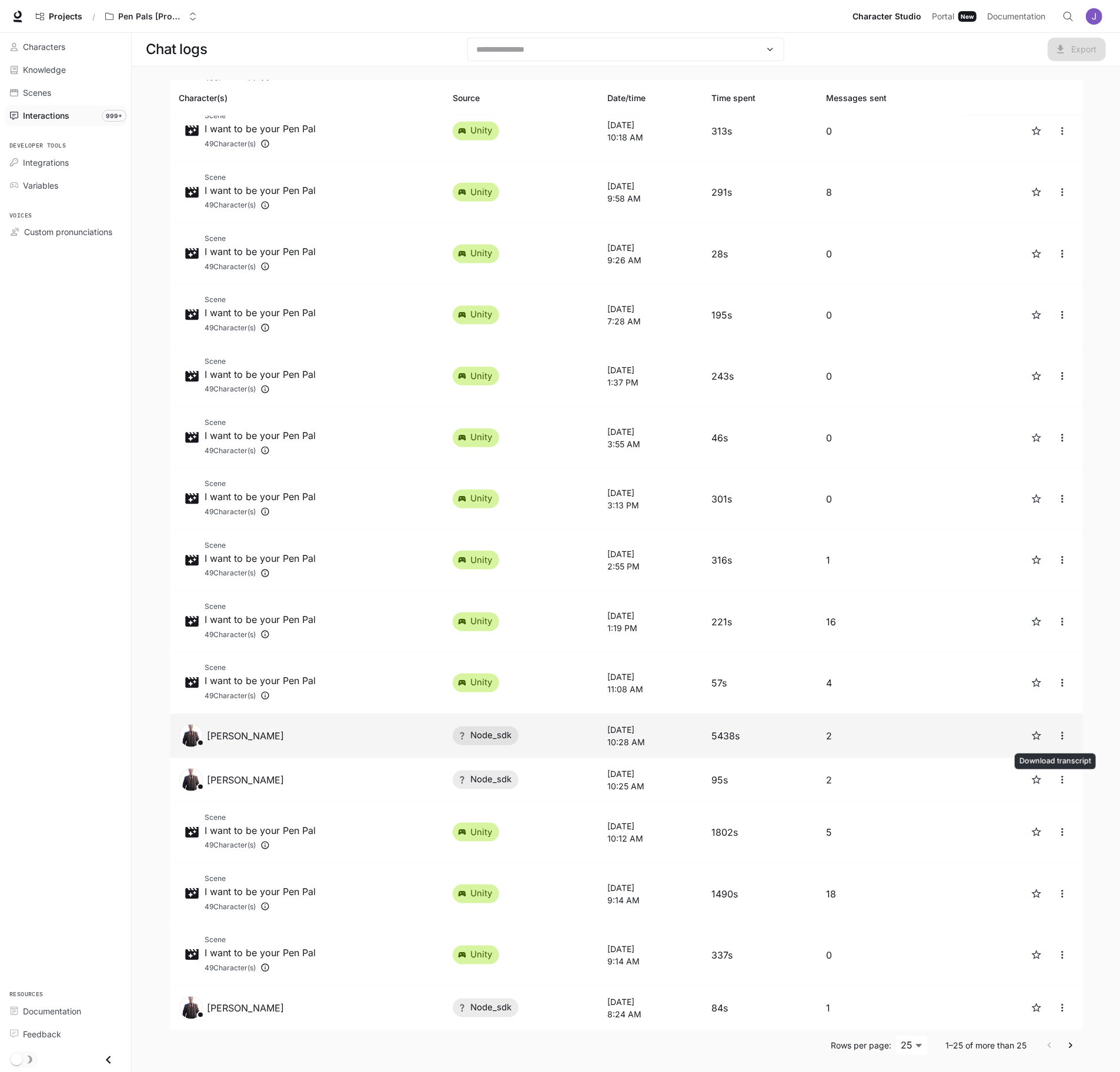
click at [1056, 734] on icon "close" at bounding box center [1062, 736] width 12 height 12
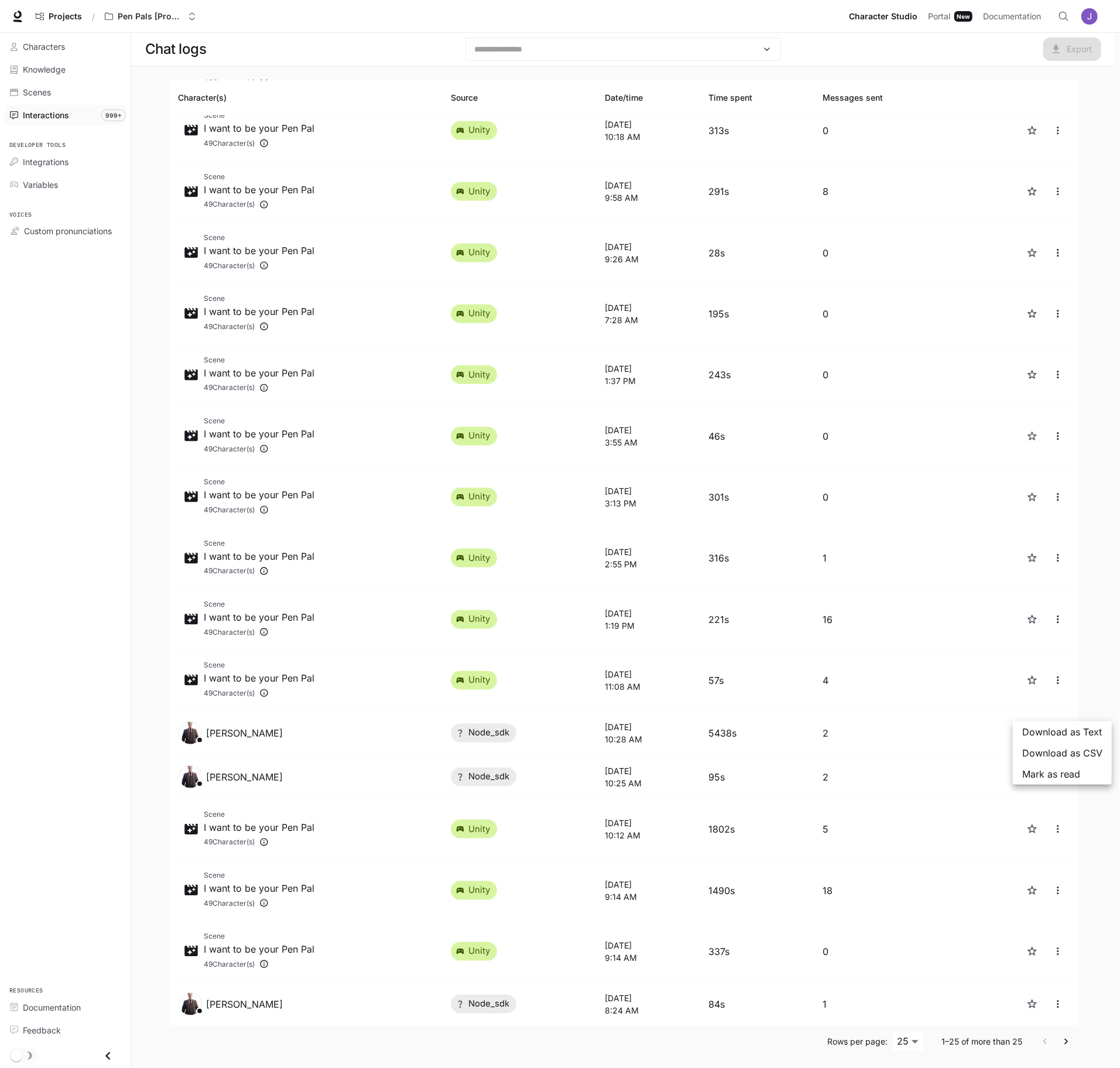
click at [1053, 733] on span "Download as Text" at bounding box center [1062, 732] width 80 height 14
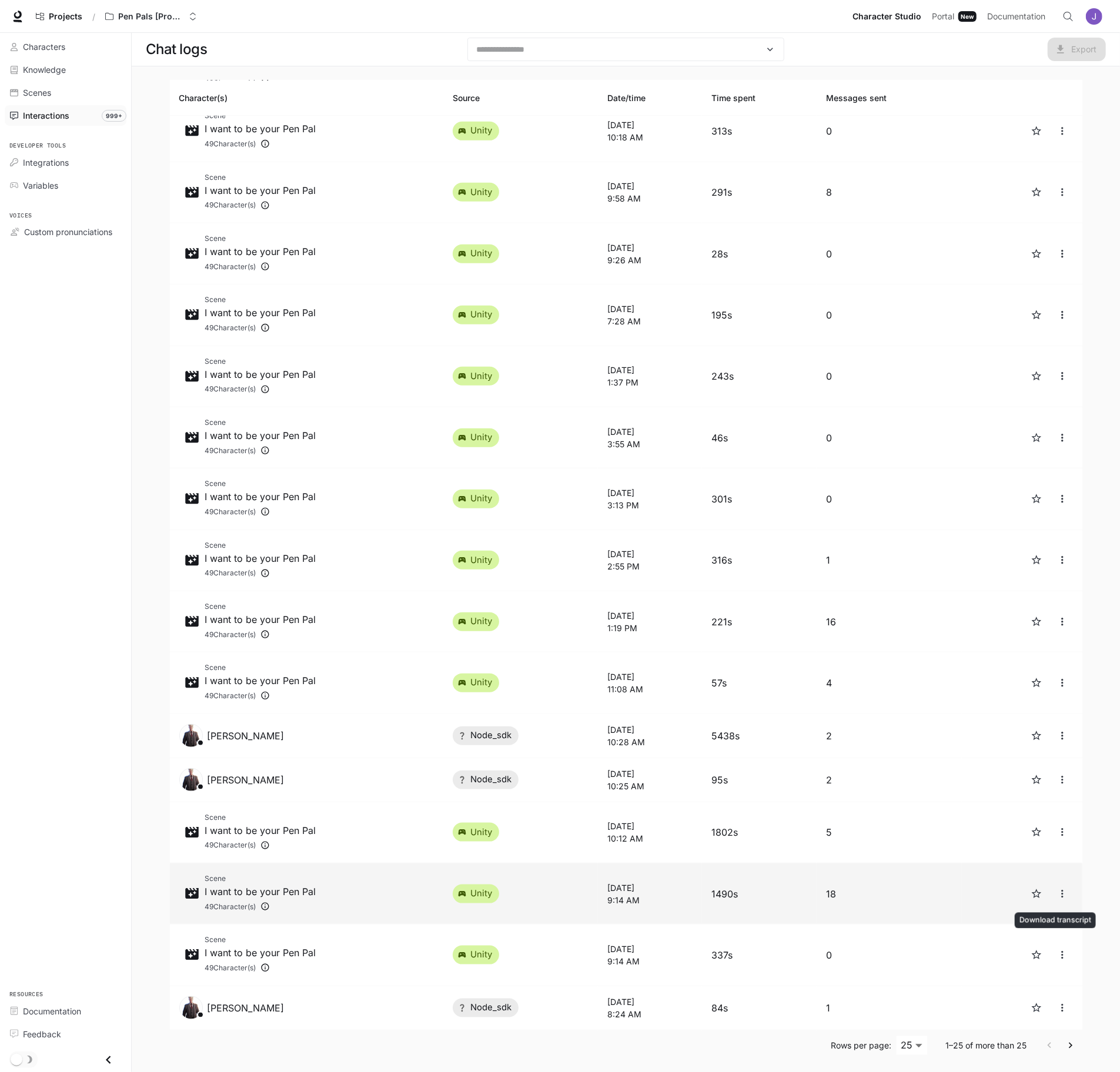
click at [1064, 894] on button "close" at bounding box center [1062, 894] width 21 height 21
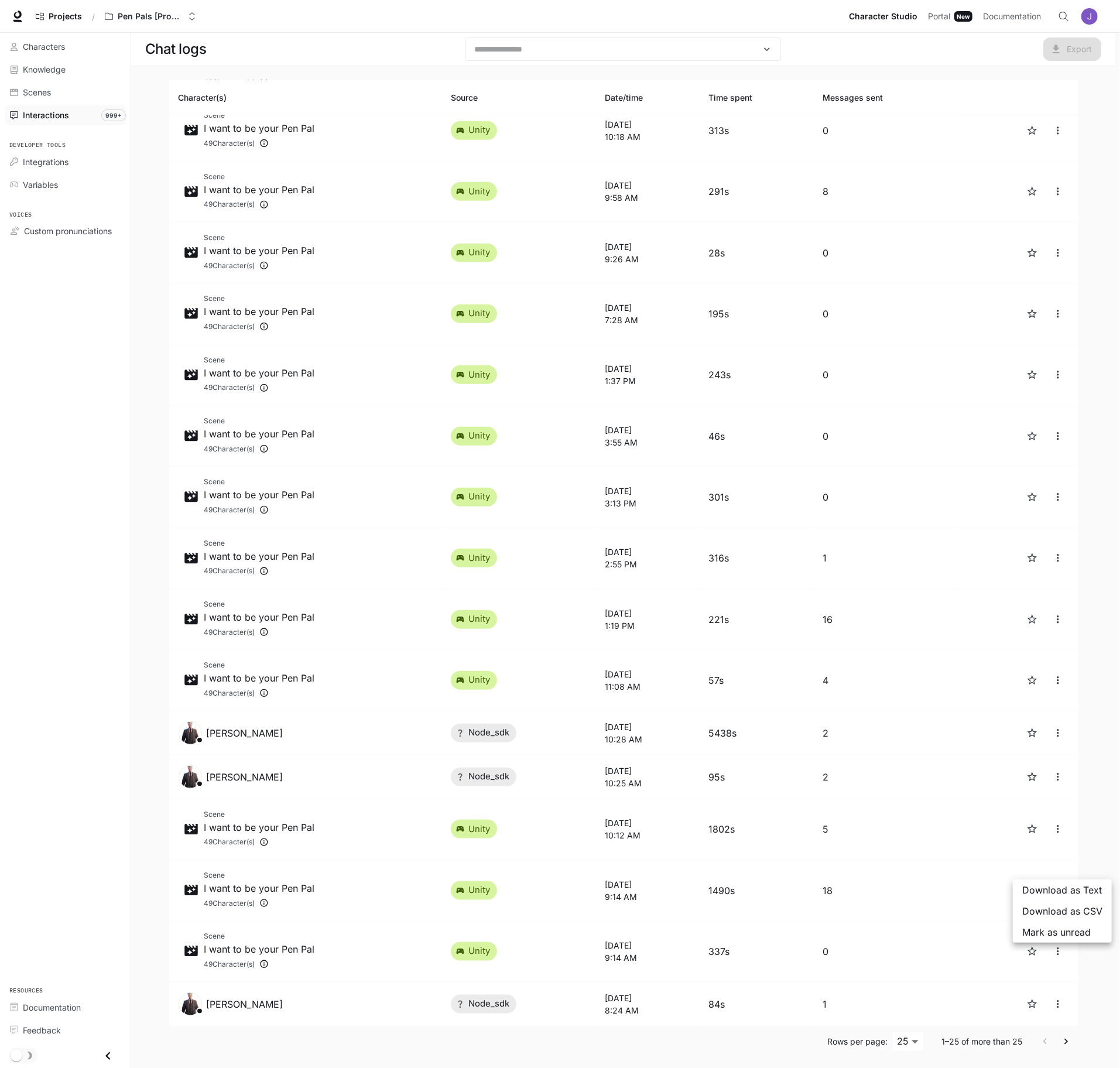
click at [1060, 890] on span "Download as Text" at bounding box center [1062, 890] width 80 height 14
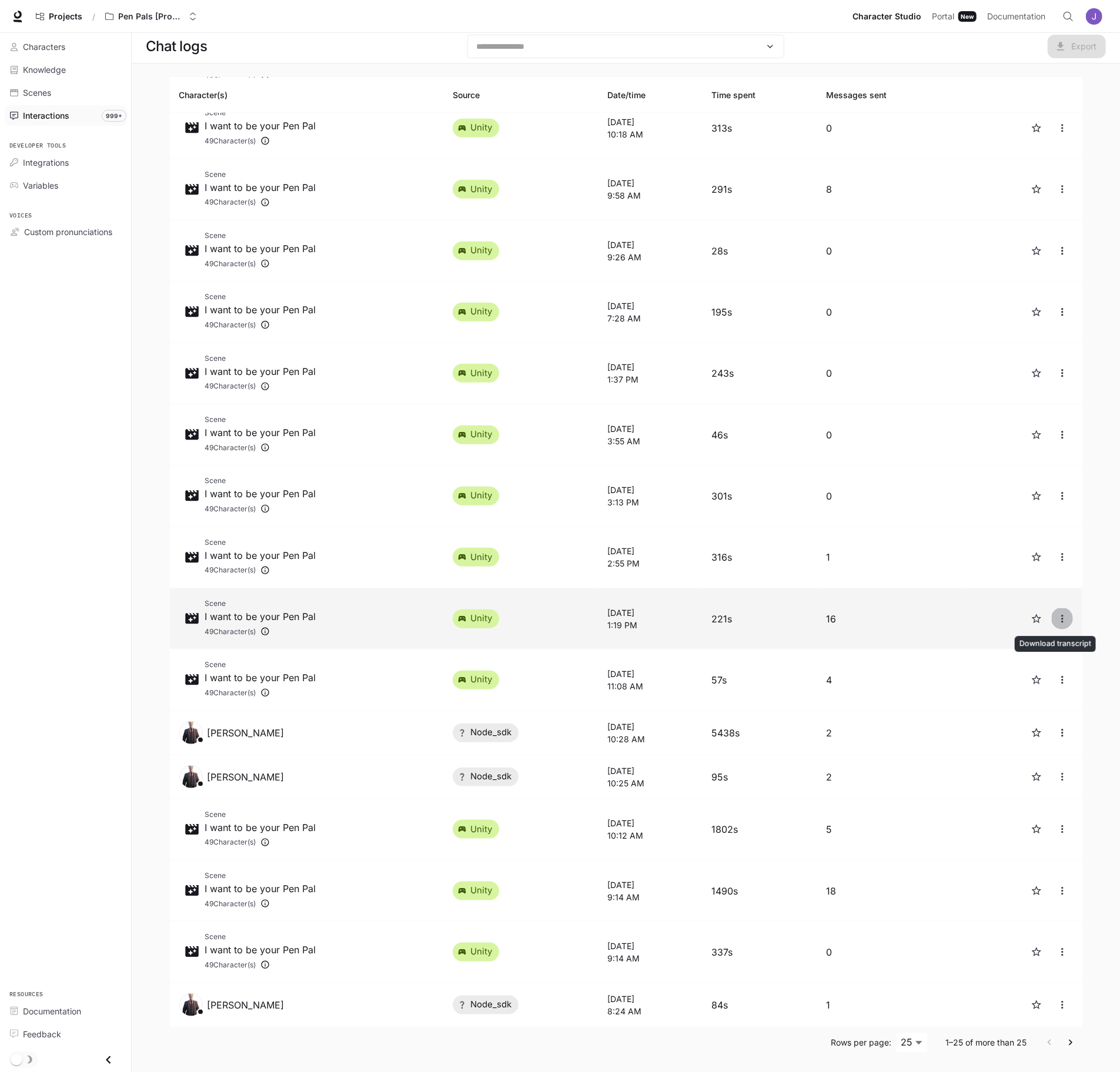
click at [1056, 618] on icon "close" at bounding box center [1062, 619] width 12 height 12
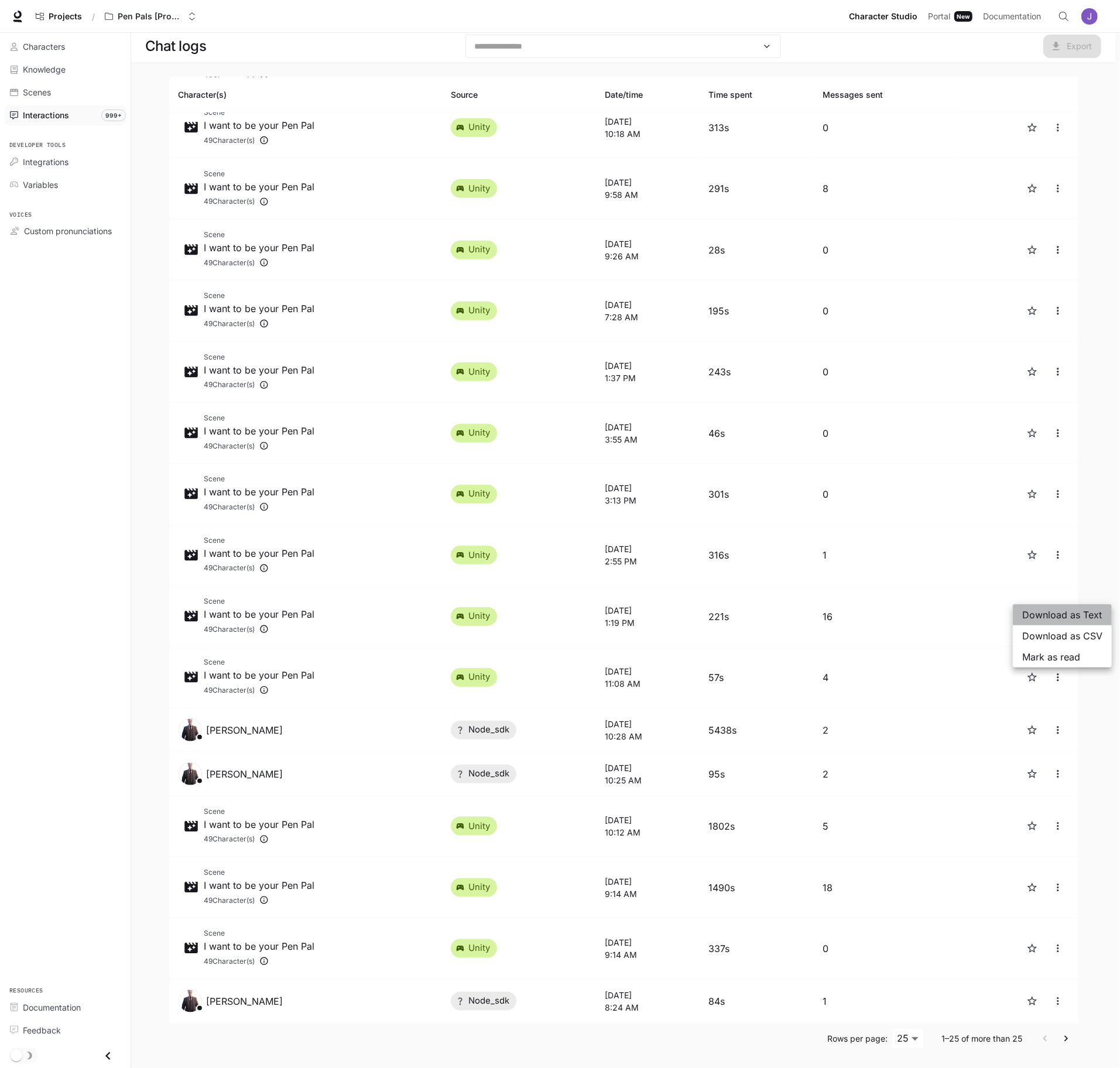
click at [1076, 605] on li "Download as Text" at bounding box center [1062, 615] width 99 height 21
click at [916, 1036] on body "Skip to main content Projects / Pen Pals [Production] Character Studio Characte…" at bounding box center [558, 532] width 1116 height 1071
click at [914, 1044] on li "100" at bounding box center [907, 1049] width 34 height 21
type input "***"
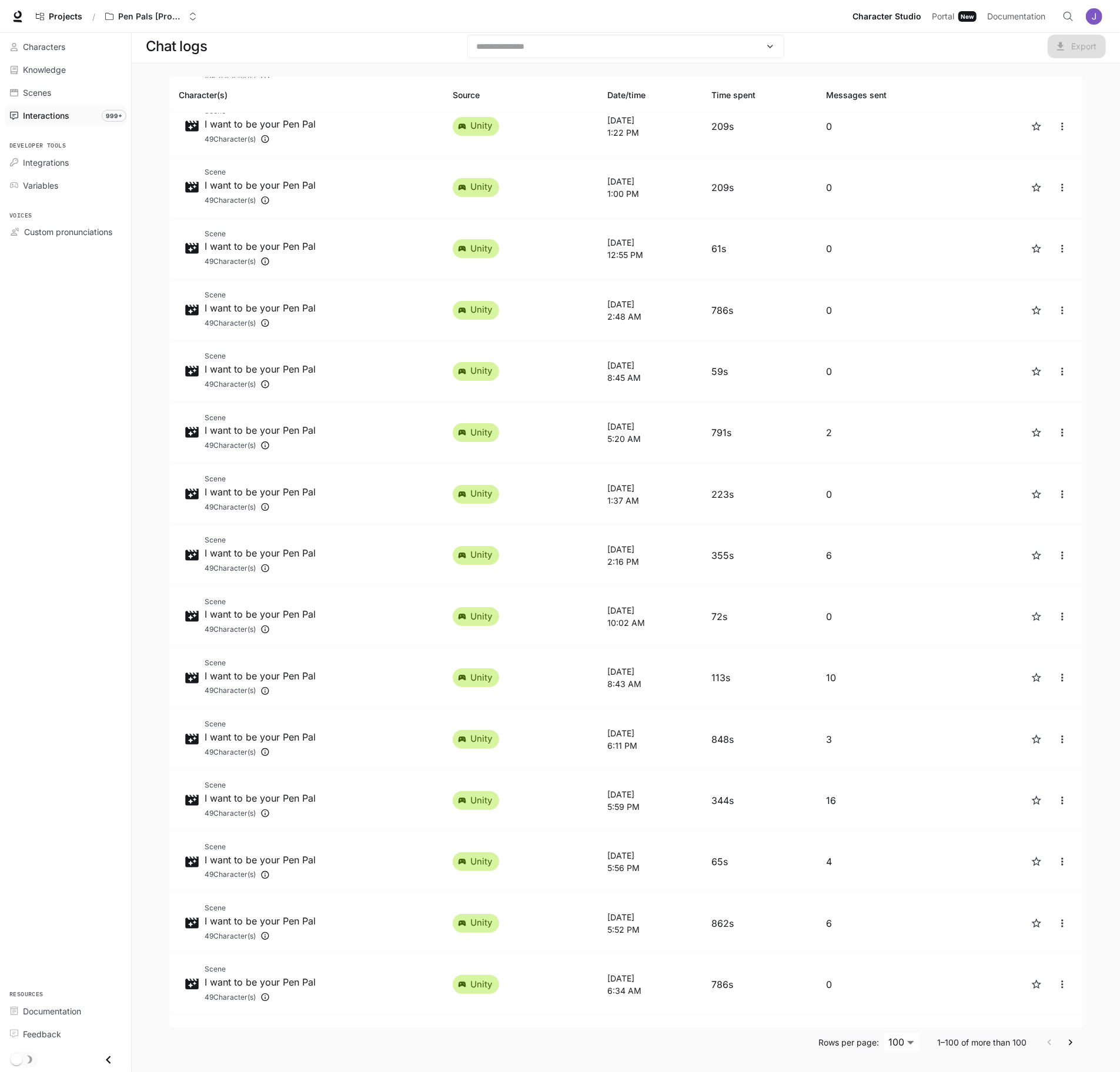
scroll to position [3006, 0]
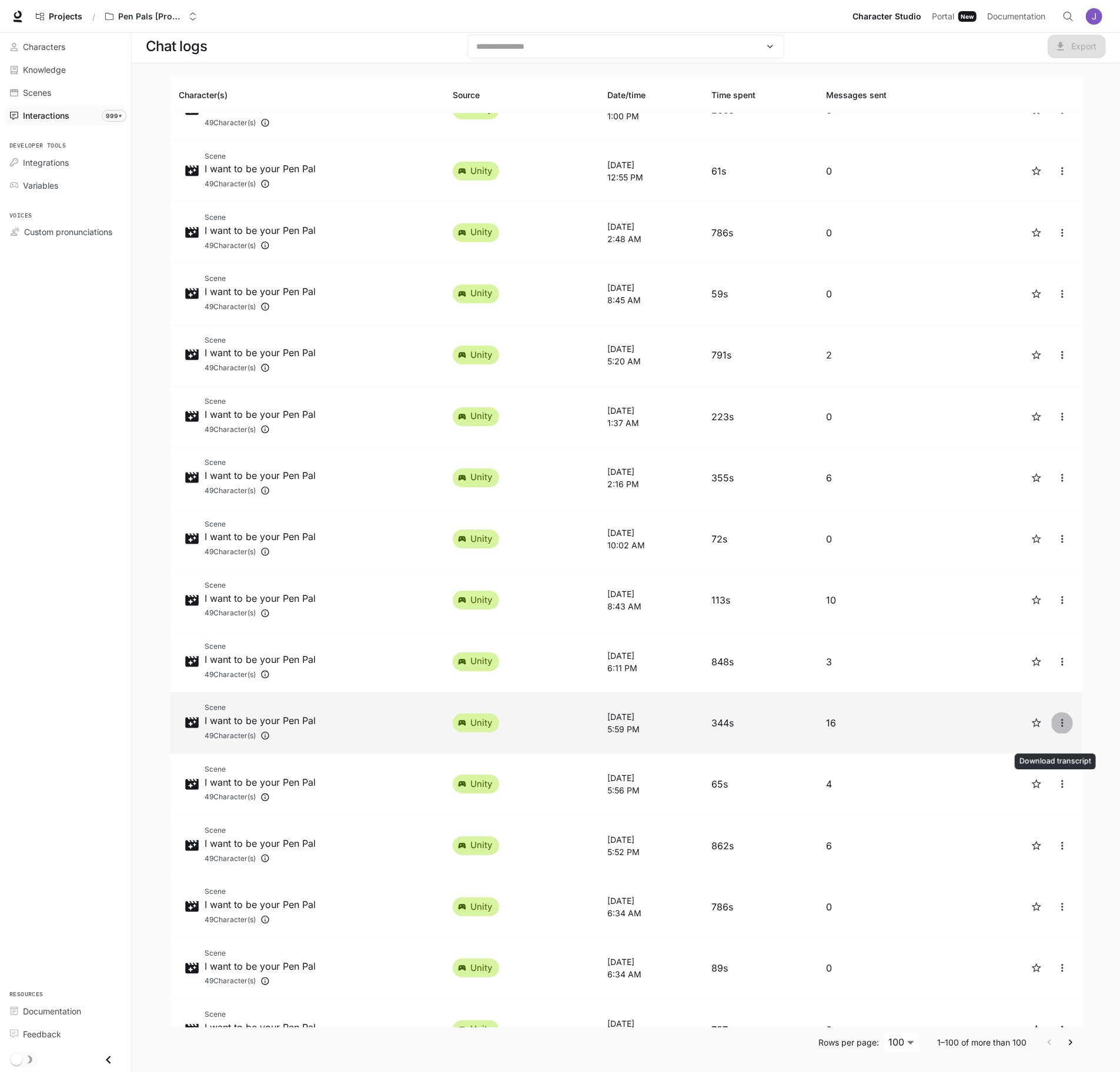
click at [1058, 729] on icon "close" at bounding box center [1062, 723] width 12 height 12
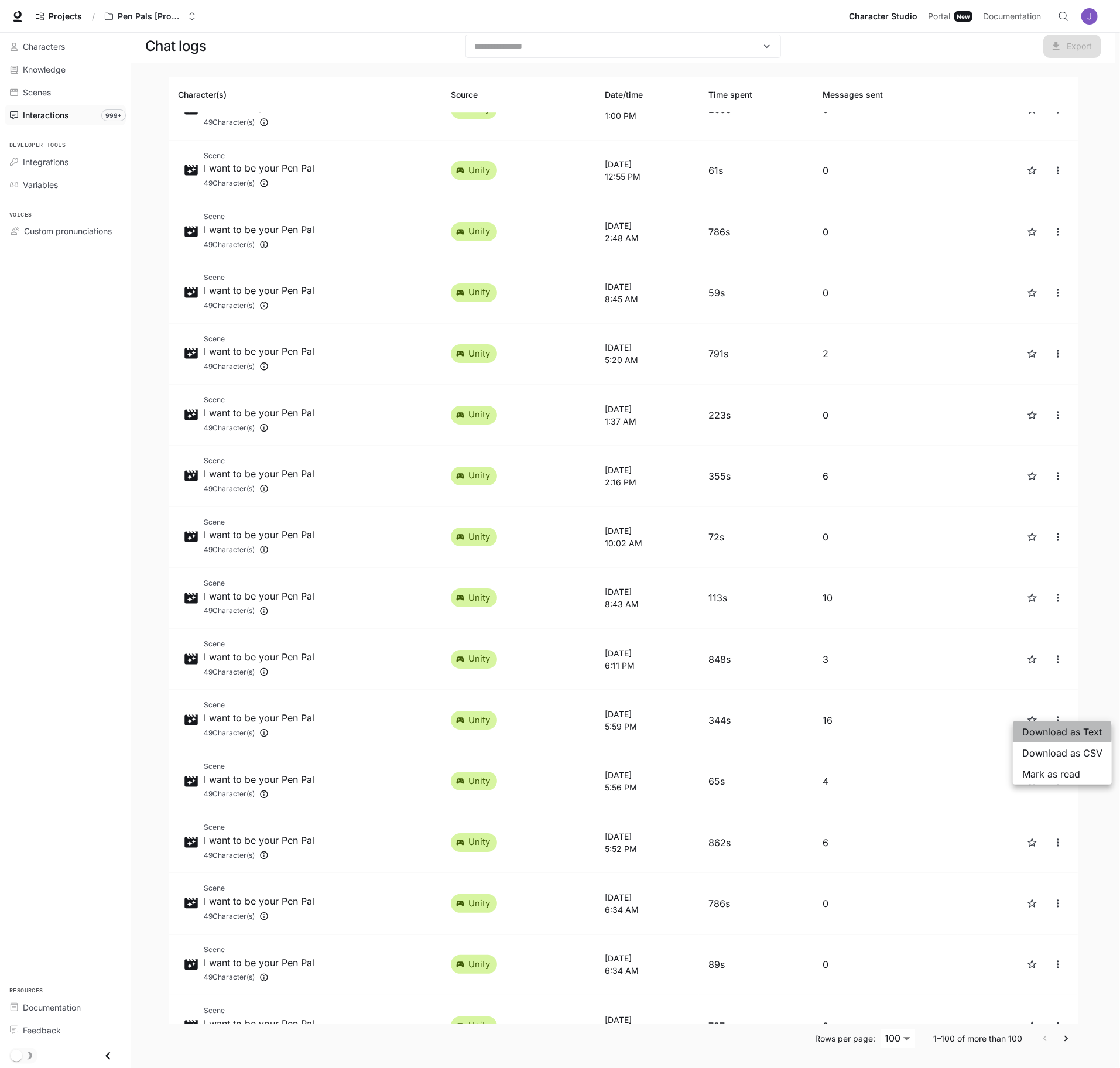
click at [1055, 733] on span "Download as Text" at bounding box center [1062, 732] width 80 height 14
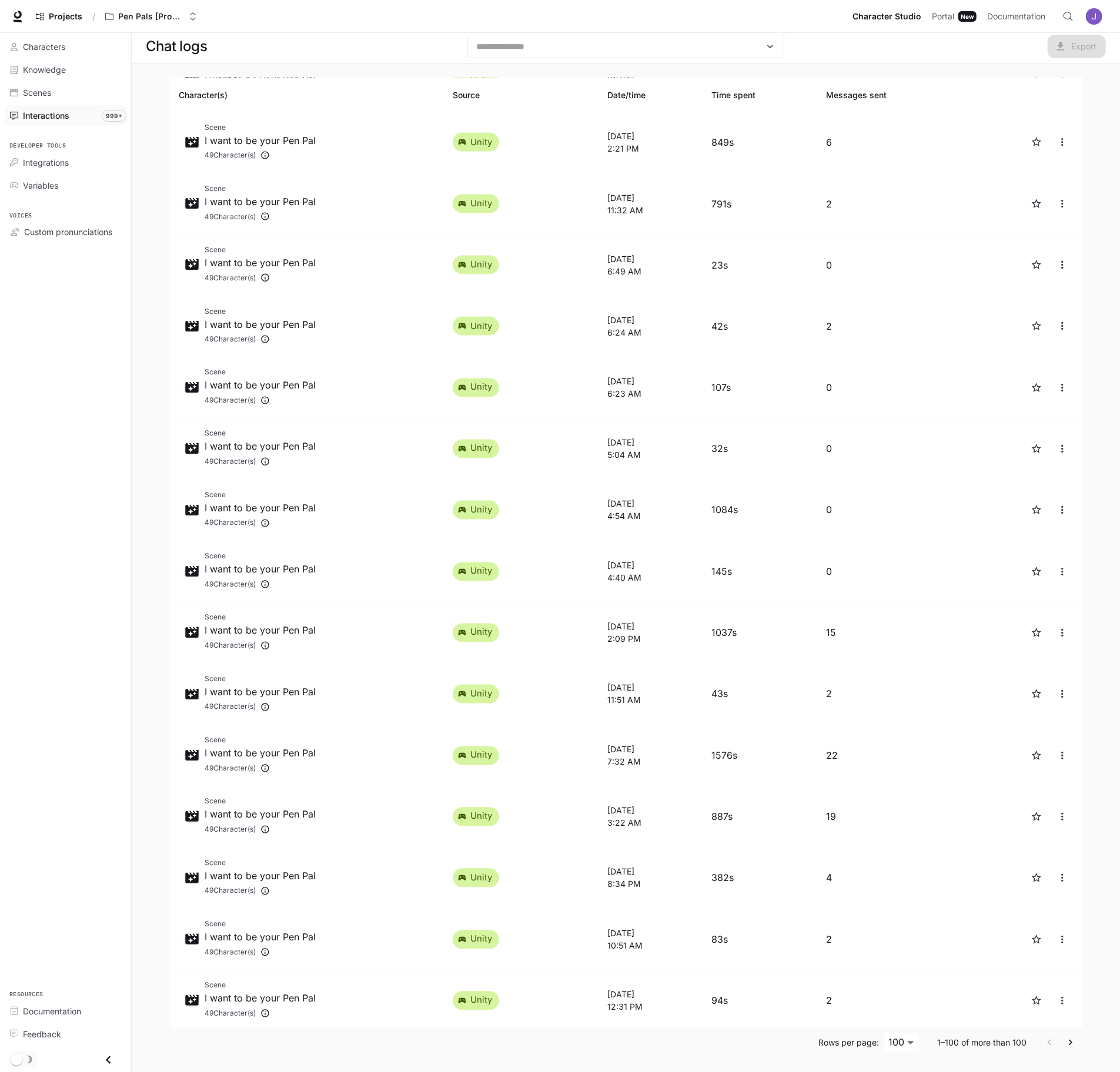
scroll to position [4770, 0]
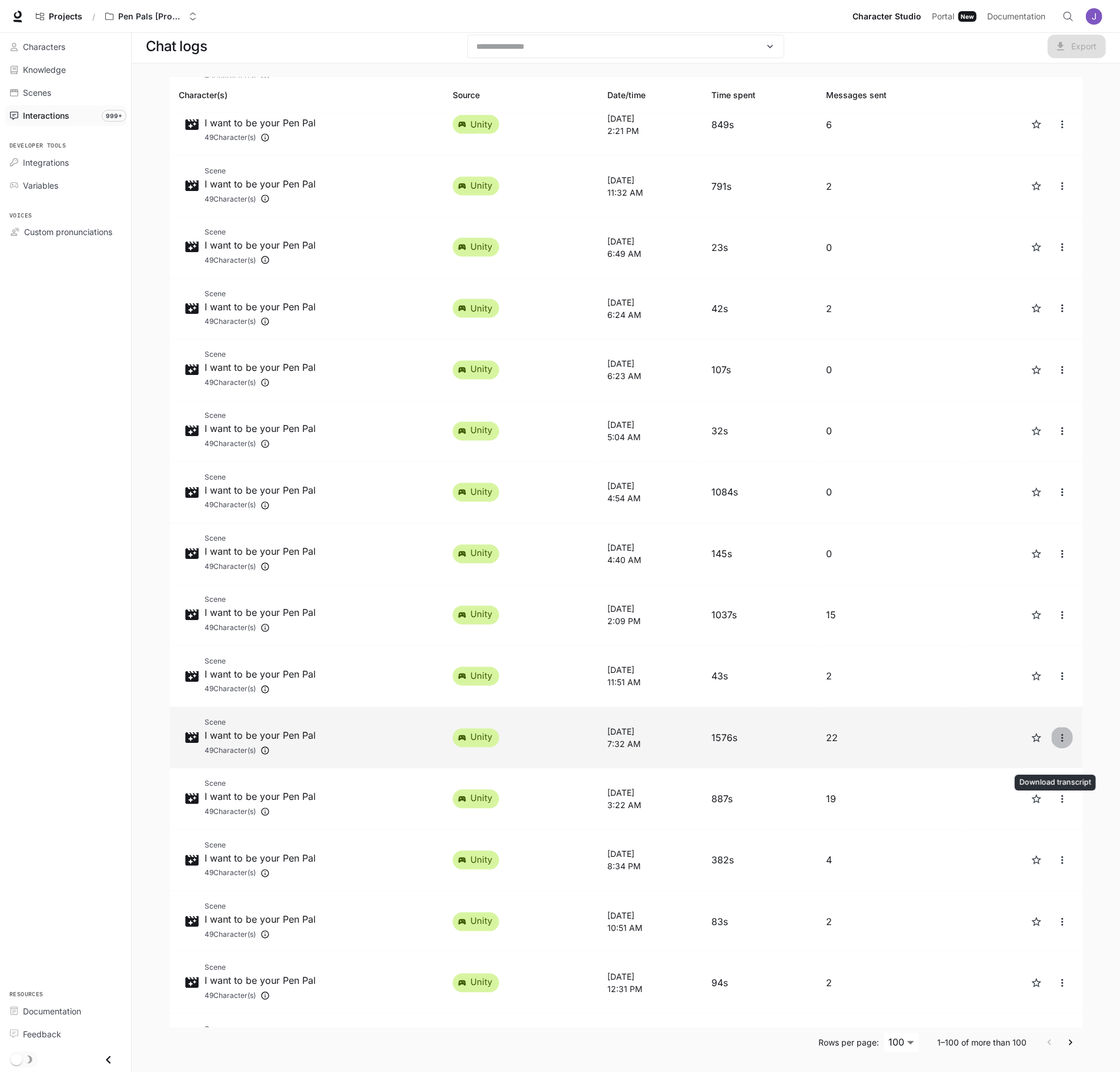
click at [1056, 744] on icon "close" at bounding box center [1062, 738] width 12 height 12
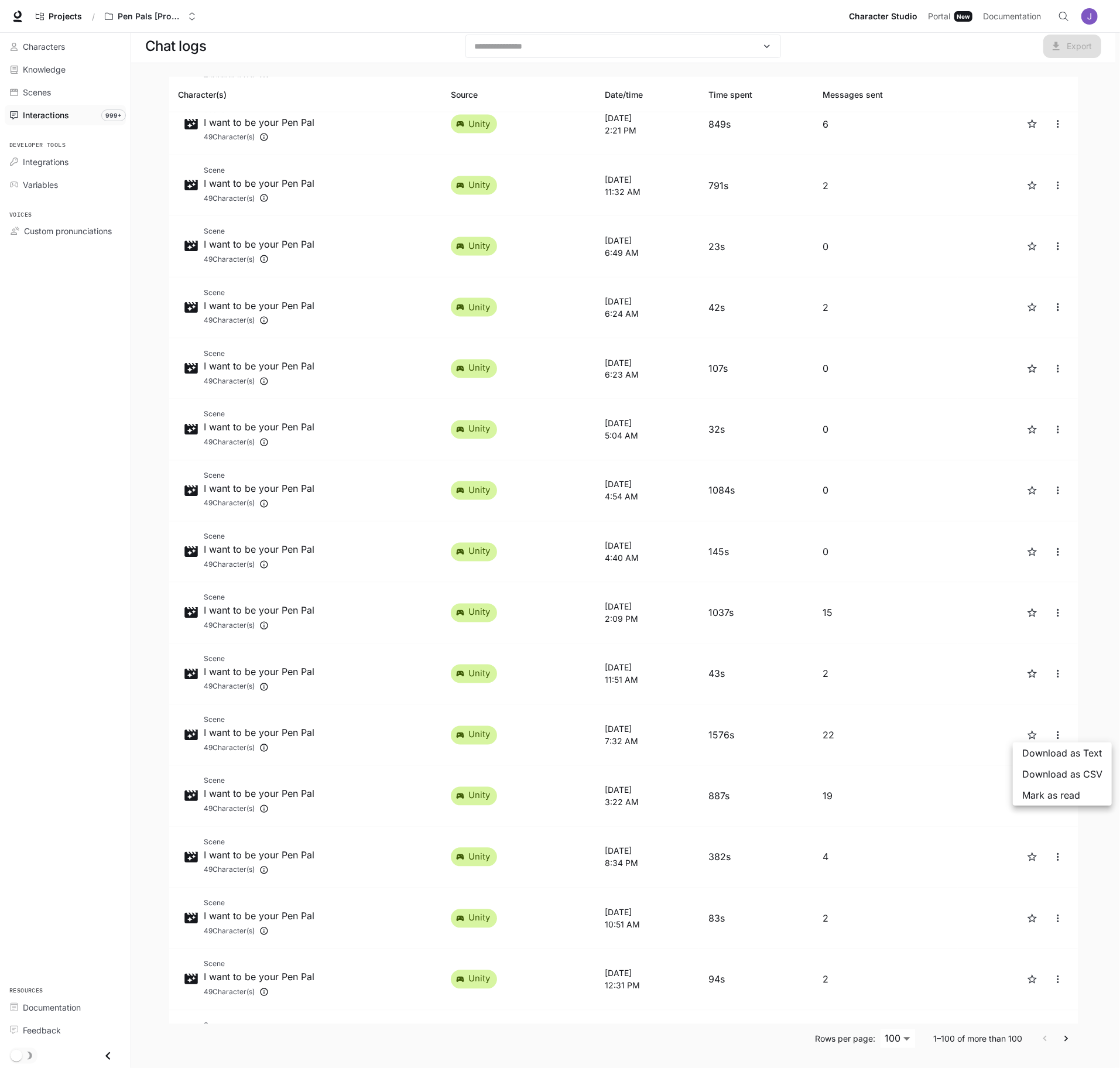
click at [1061, 752] on span "Download as Text" at bounding box center [1062, 753] width 80 height 14
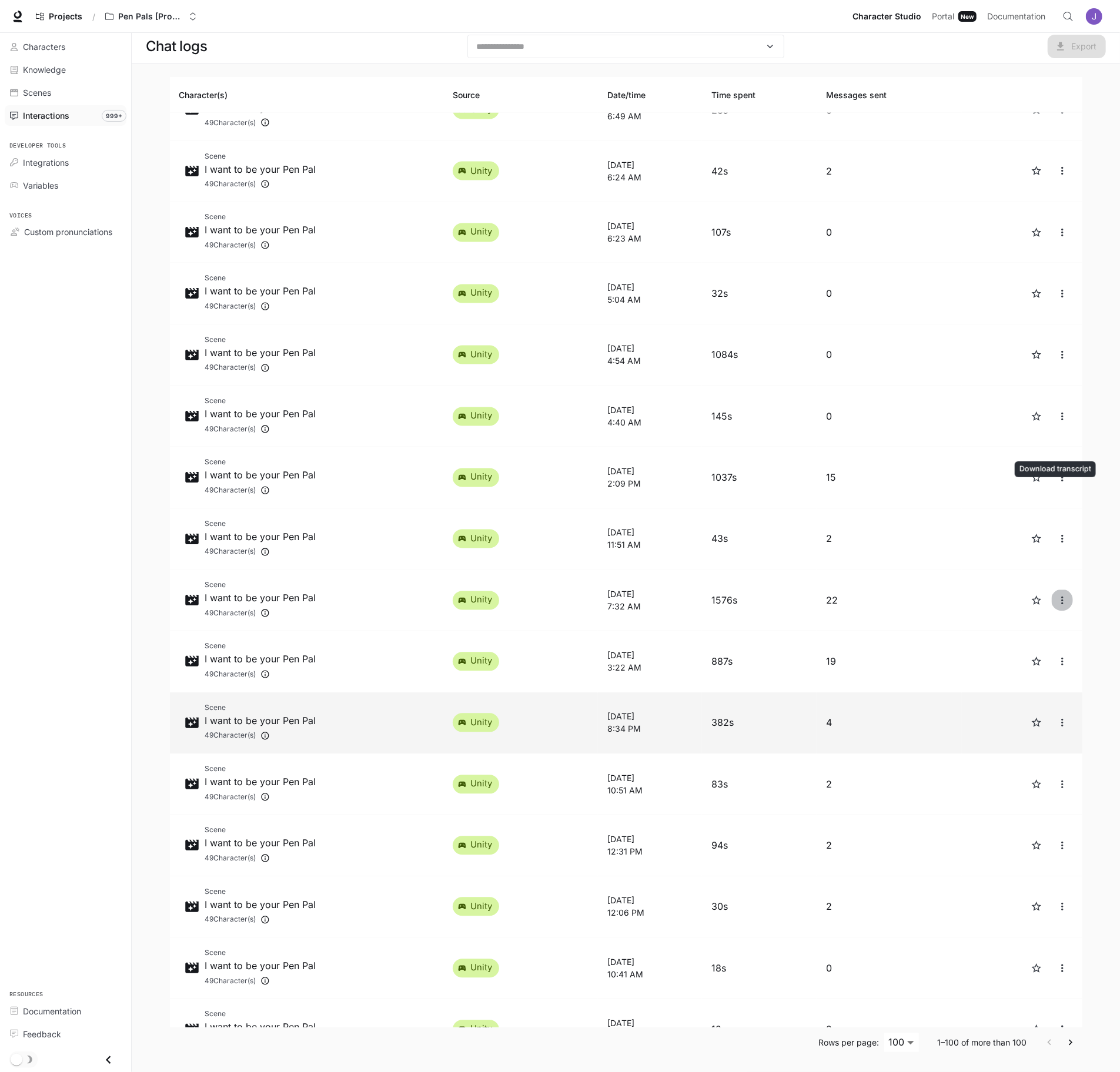
scroll to position [5084, 0]
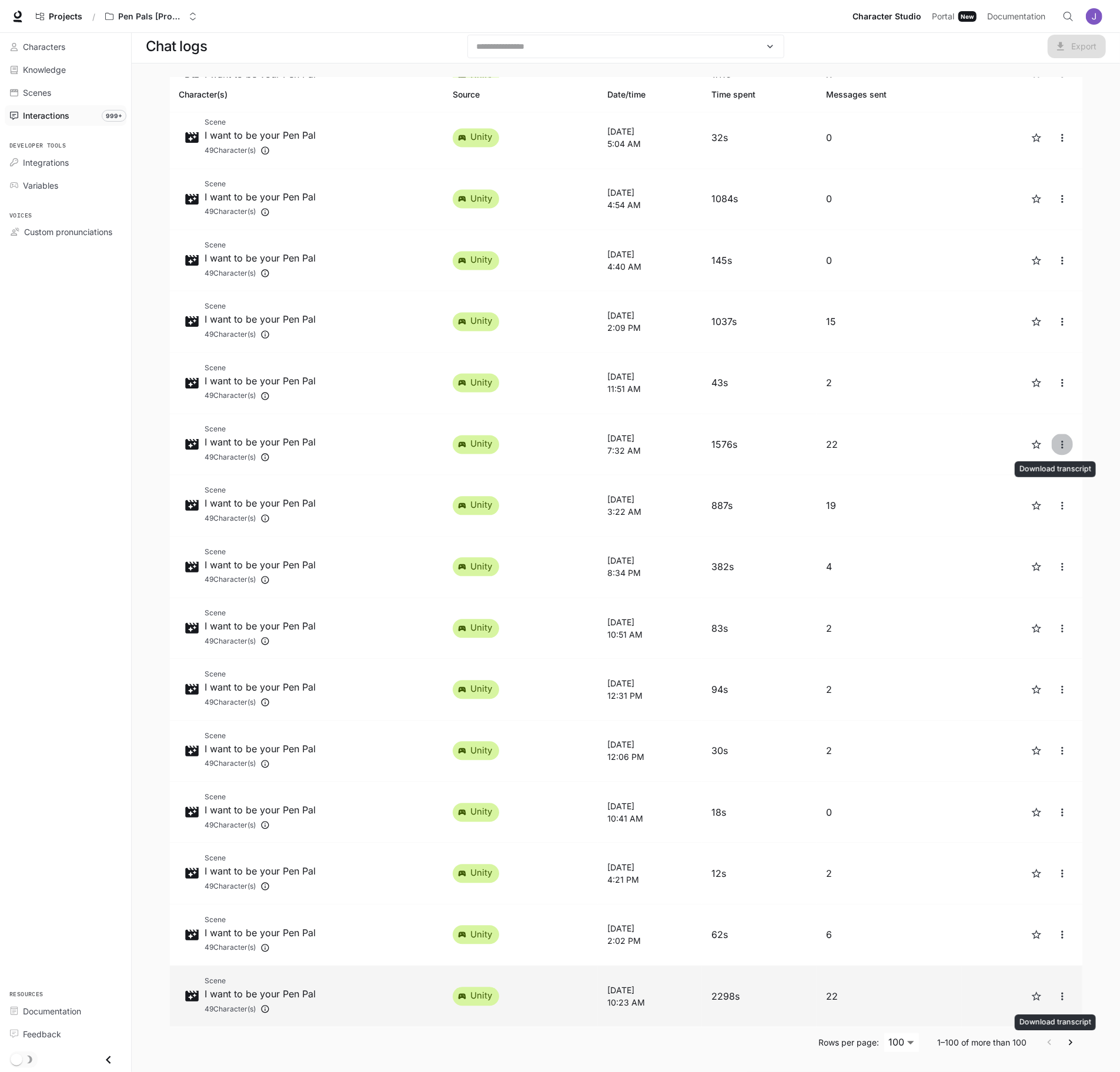
click at [1061, 996] on icon "close" at bounding box center [1062, 997] width 2 height 8
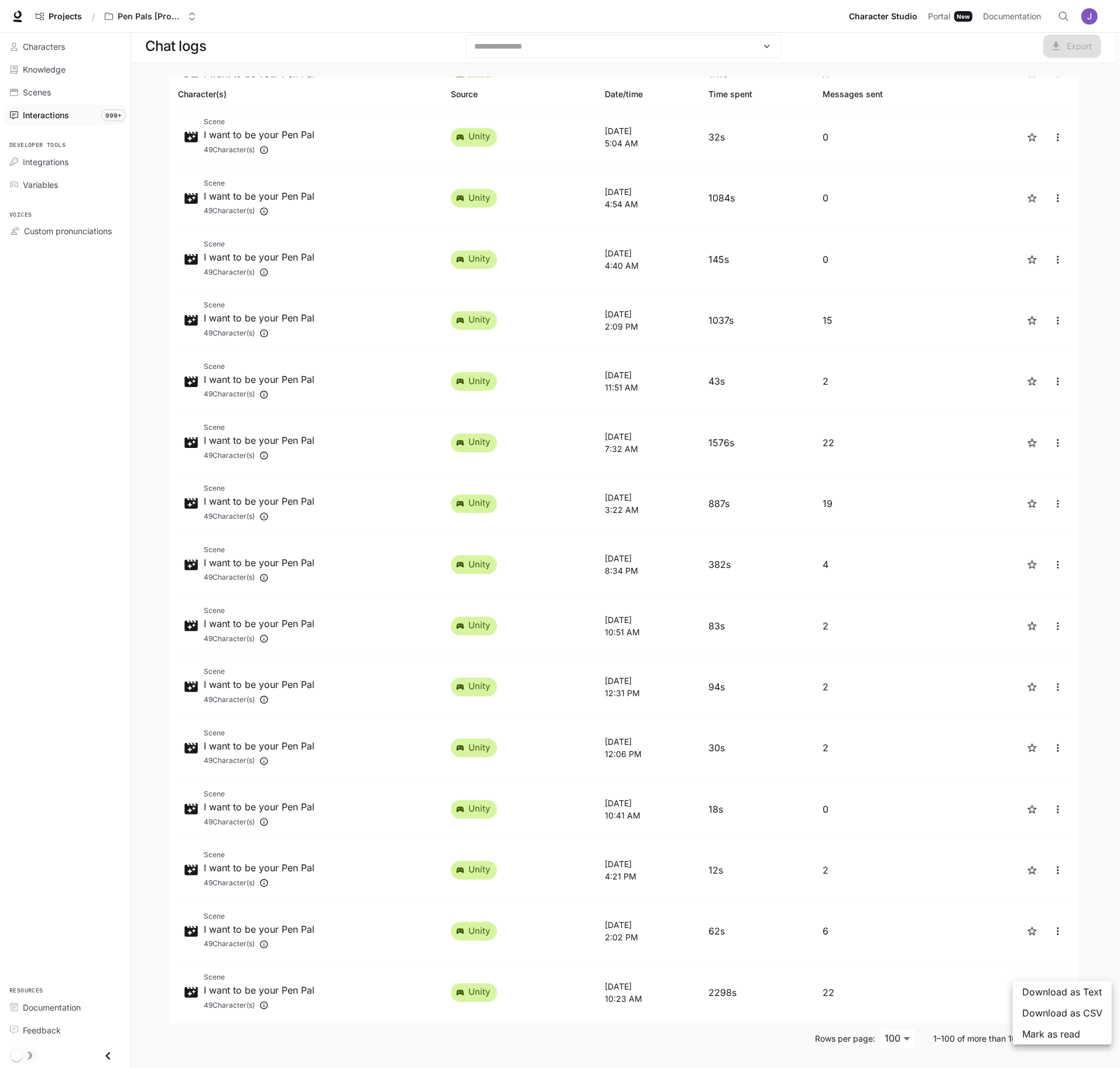
click at [1064, 992] on span "Download as Text" at bounding box center [1062, 992] width 80 height 14
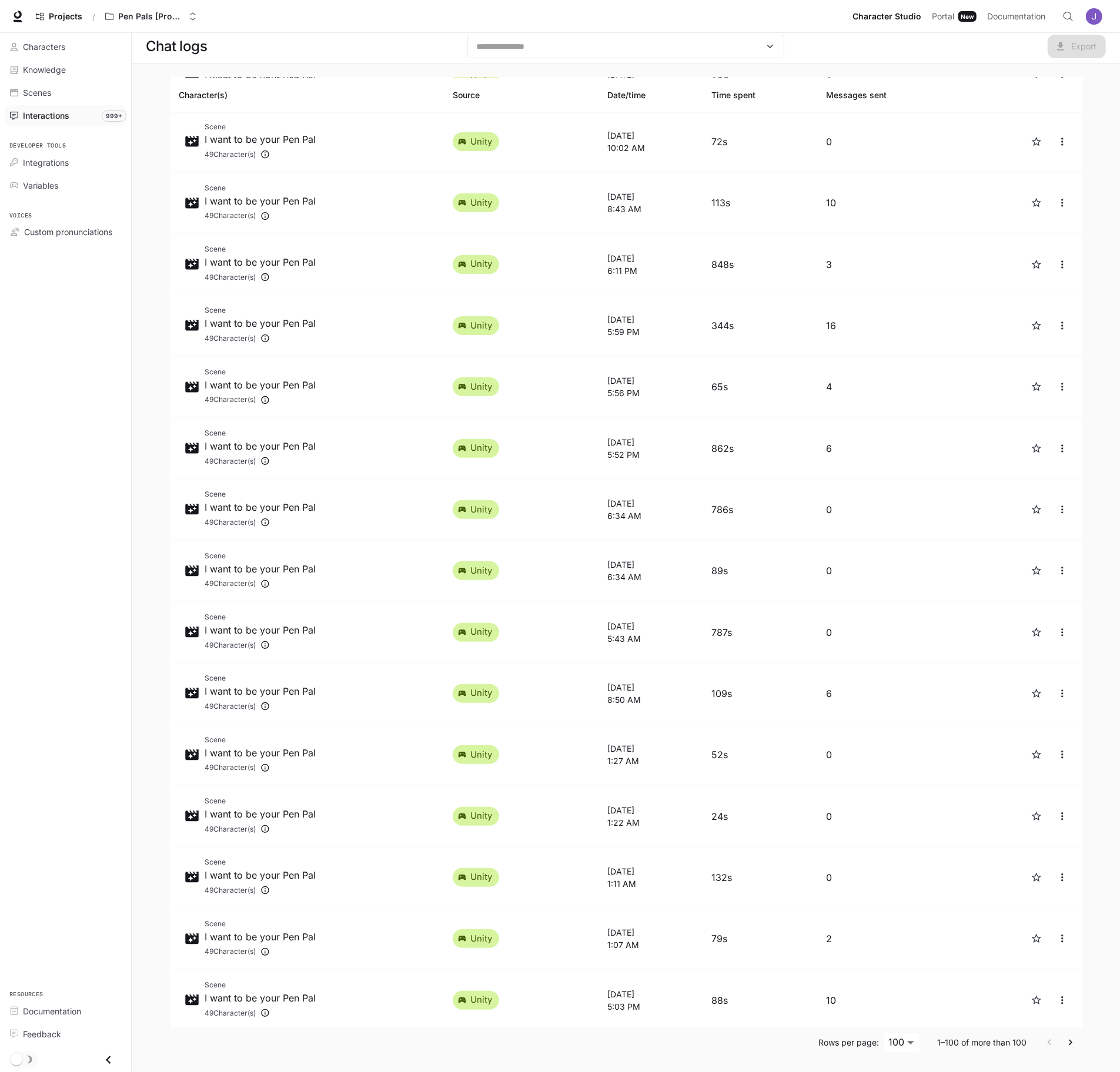
scroll to position [3365, 0]
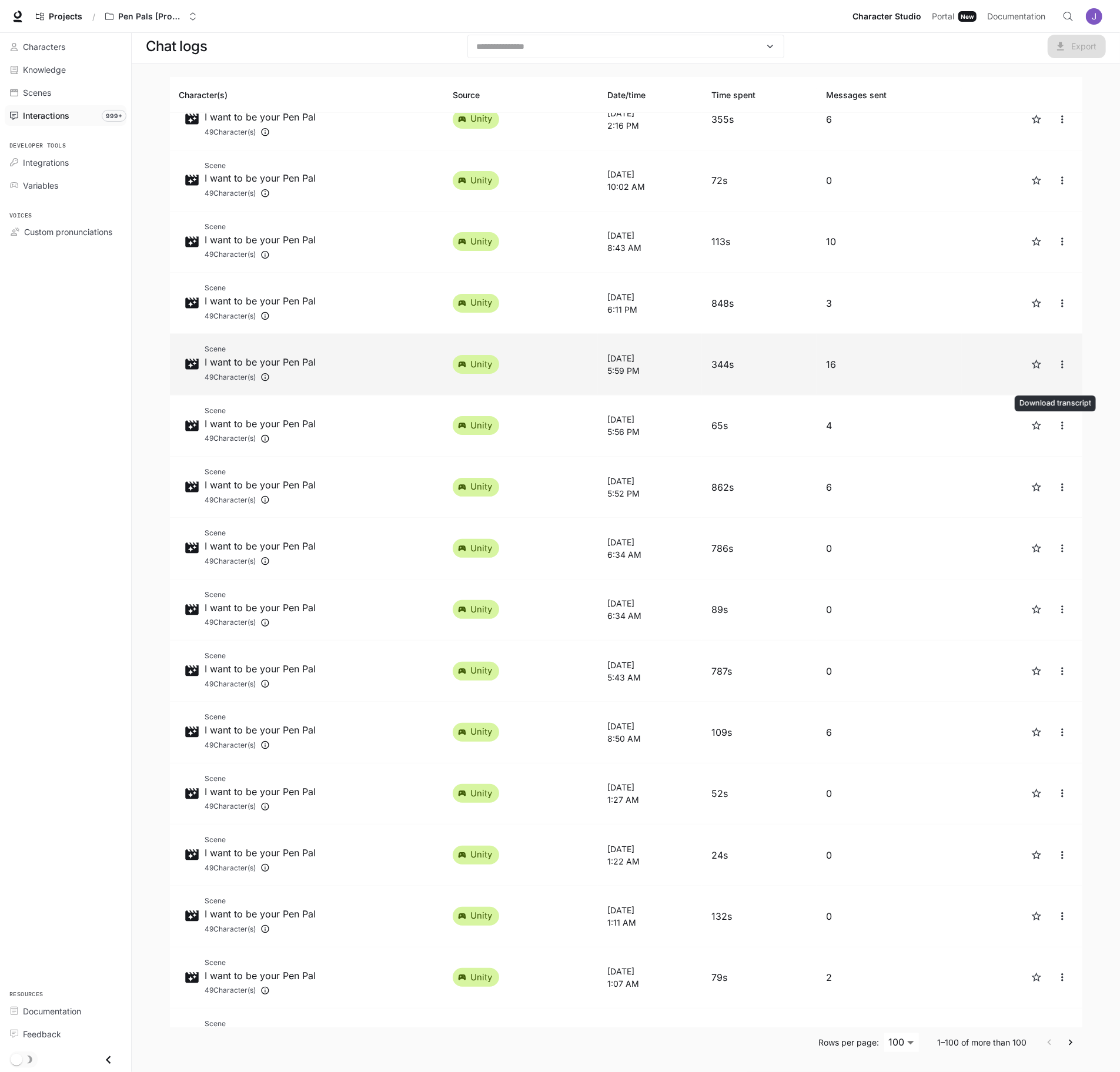
click at [1056, 370] on icon "close" at bounding box center [1062, 364] width 12 height 12
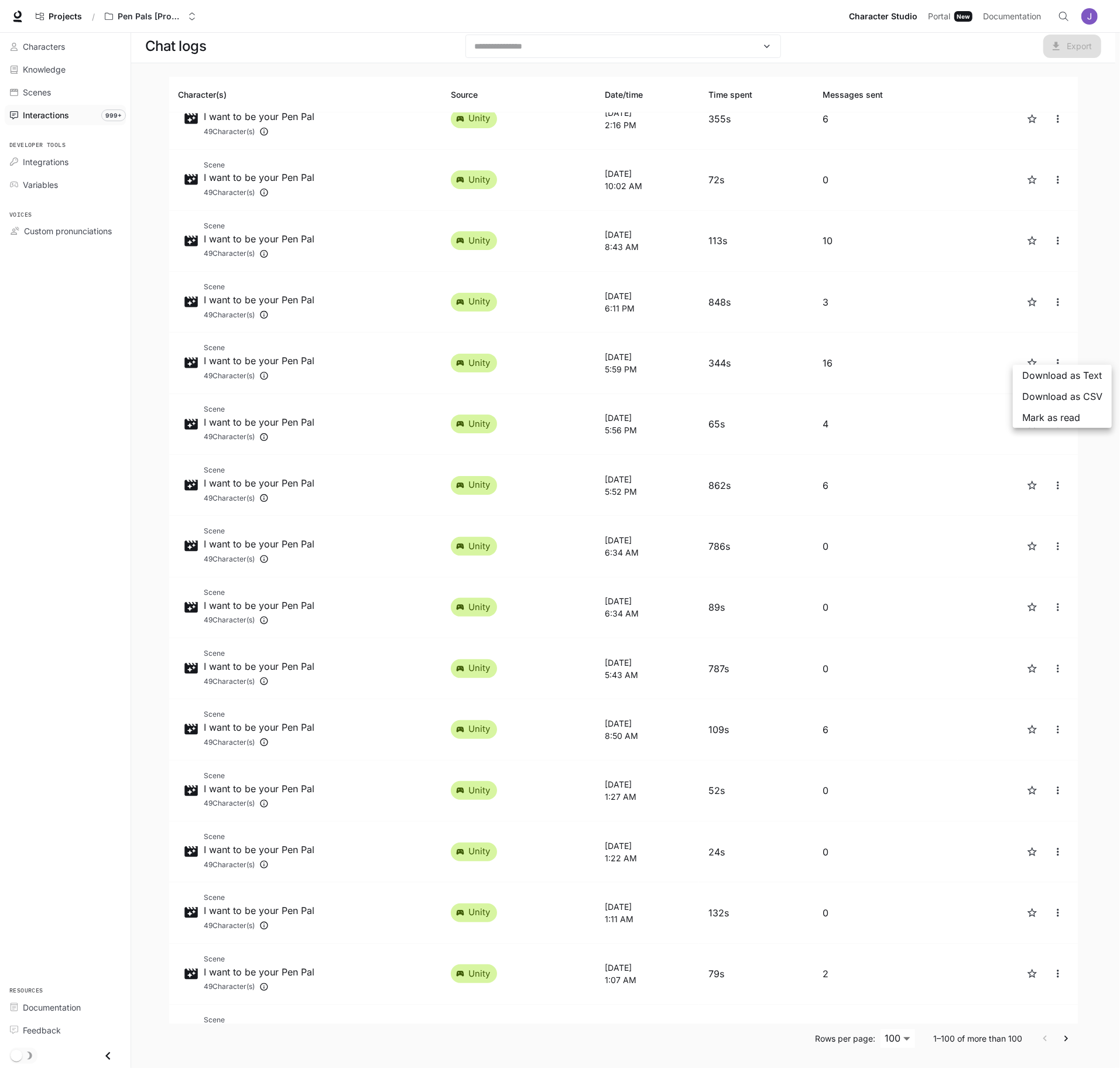
click at [1050, 377] on span "Download as Text" at bounding box center [1062, 375] width 80 height 14
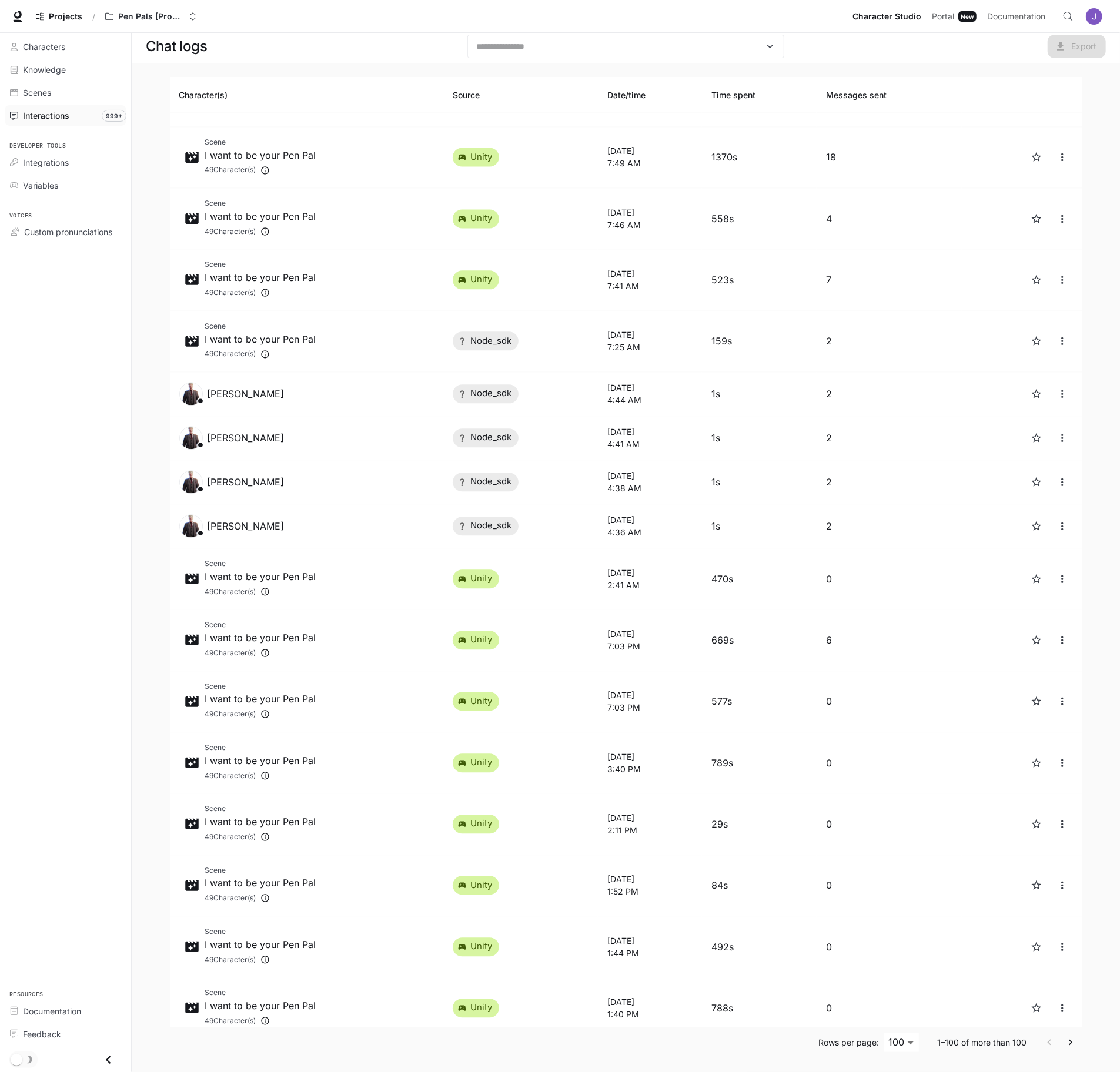
scroll to position [1860, 0]
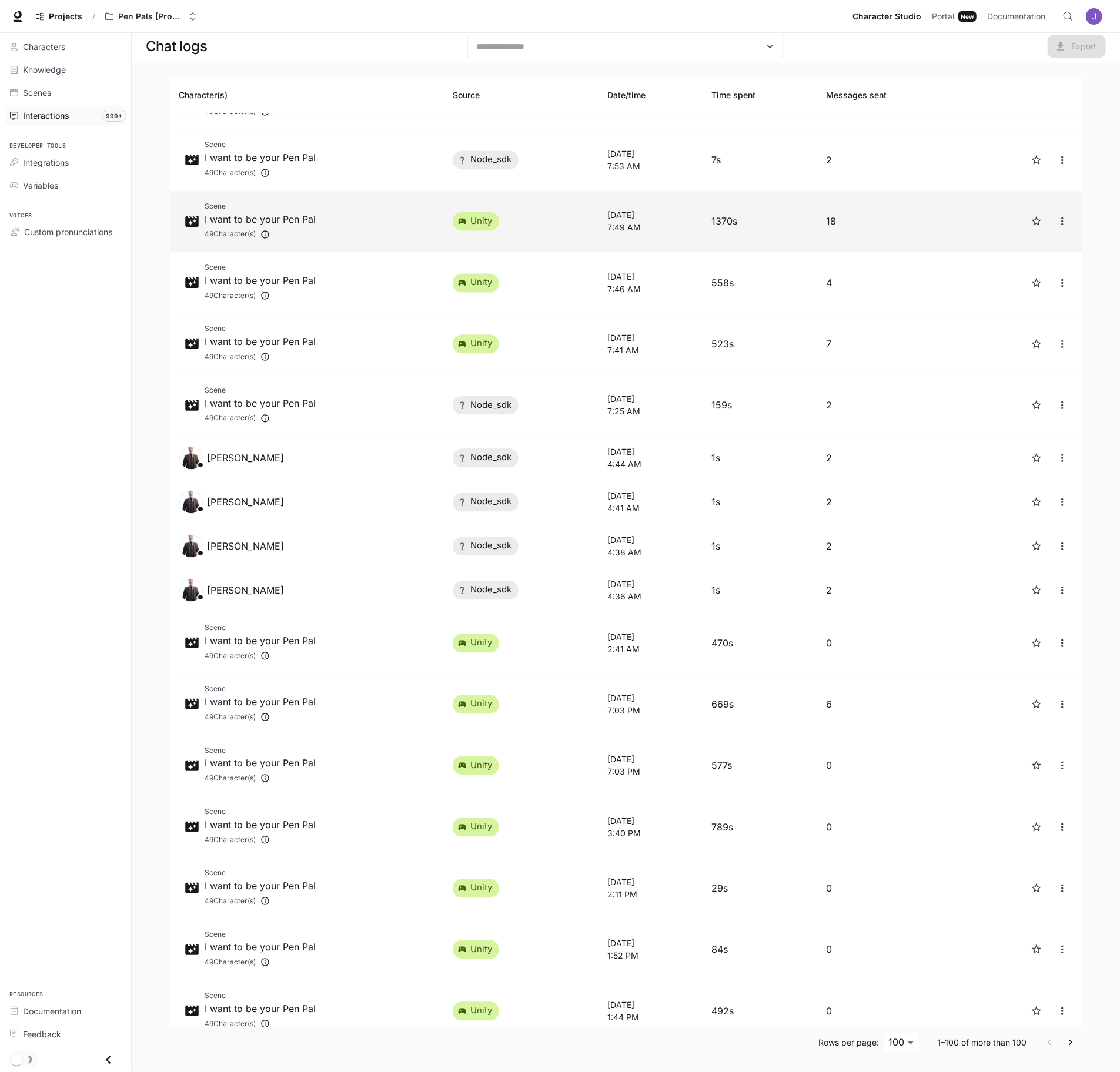
click at [1056, 225] on icon "close" at bounding box center [1062, 221] width 12 height 12
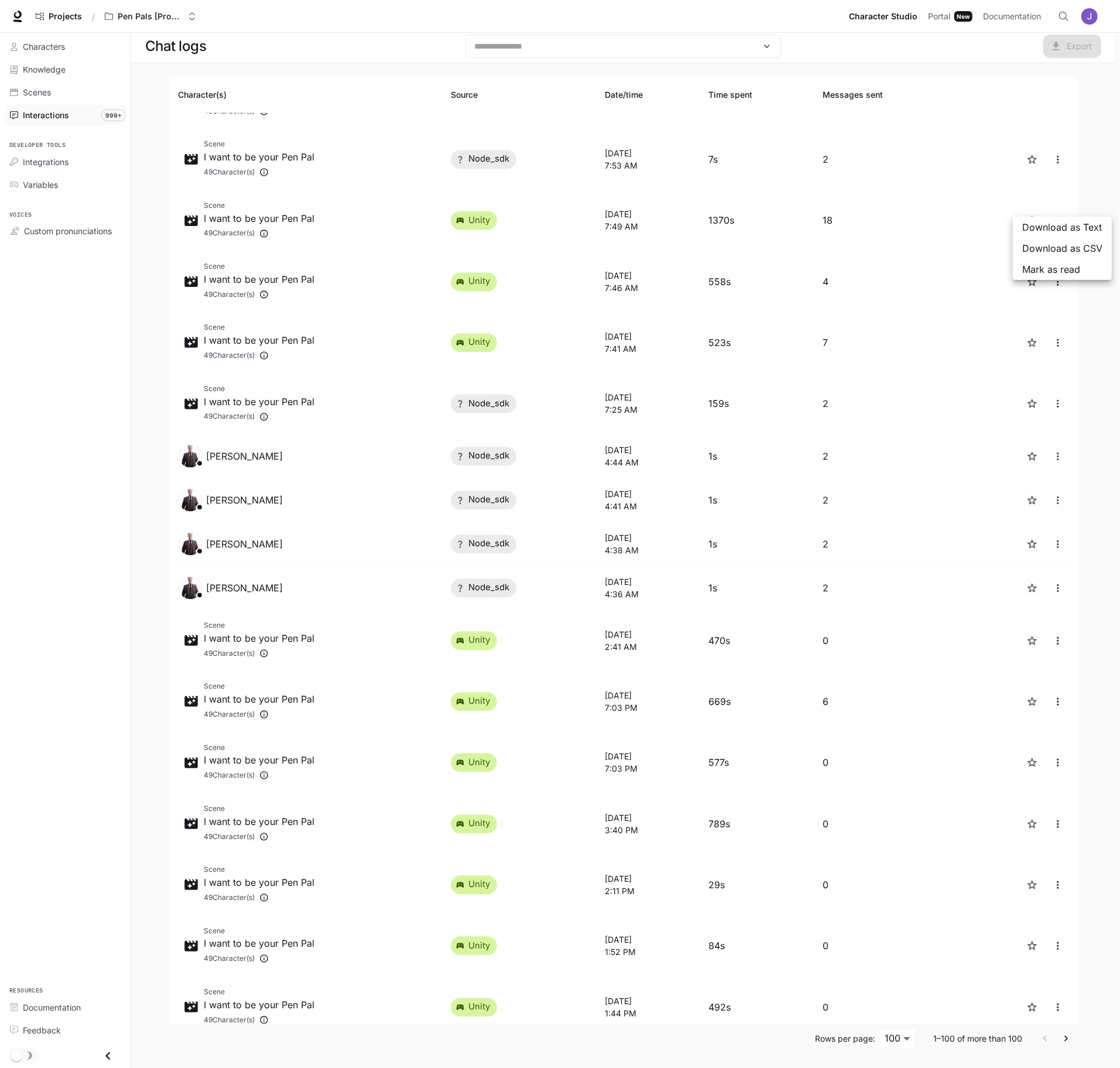
click at [1046, 227] on span "Download as Text" at bounding box center [1062, 227] width 80 height 14
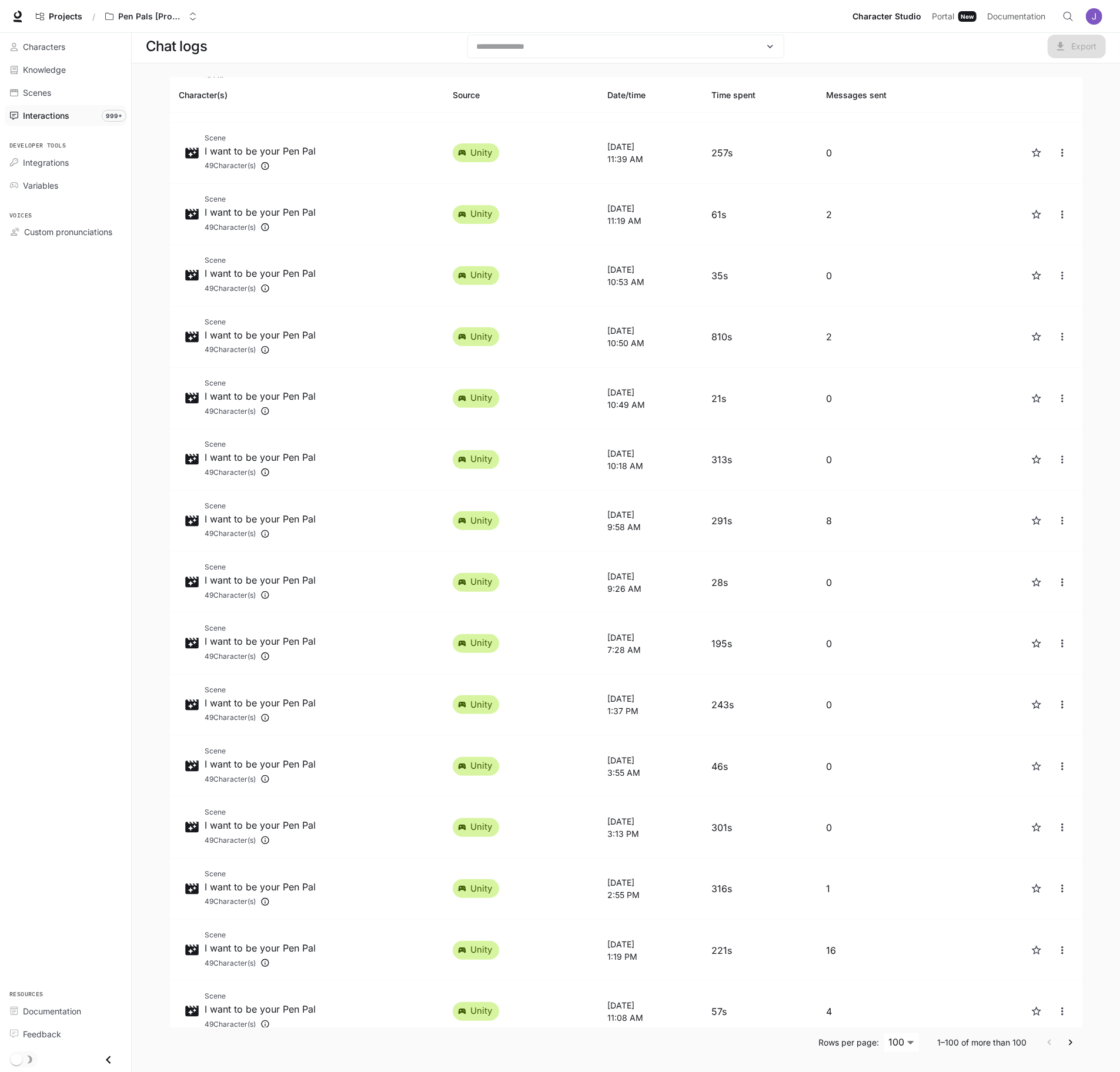
scroll to position [175, 0]
